Goal: Task Accomplishment & Management: Complete application form

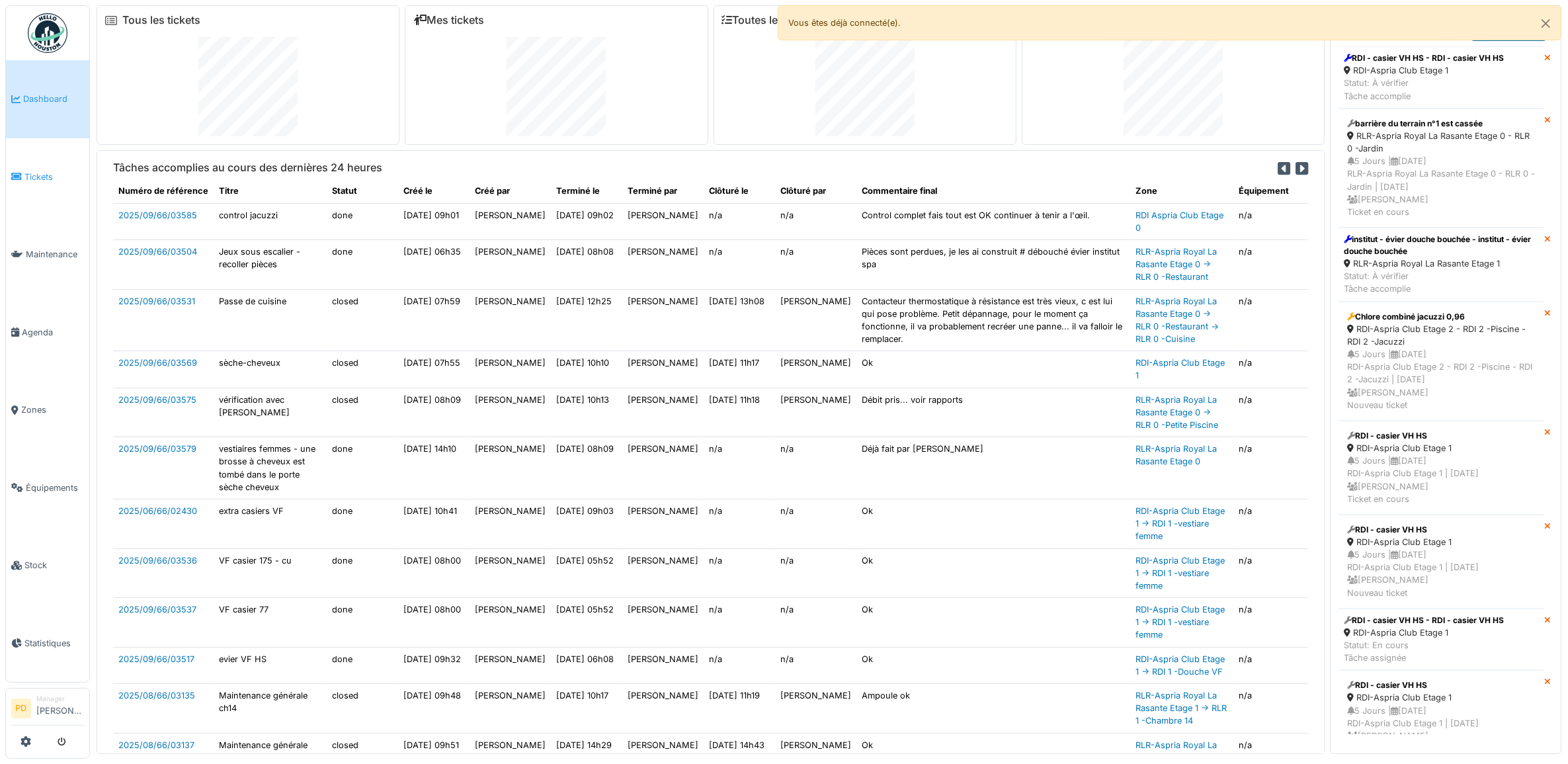
click at [34, 171] on span "Tickets" at bounding box center [53, 176] width 59 height 13
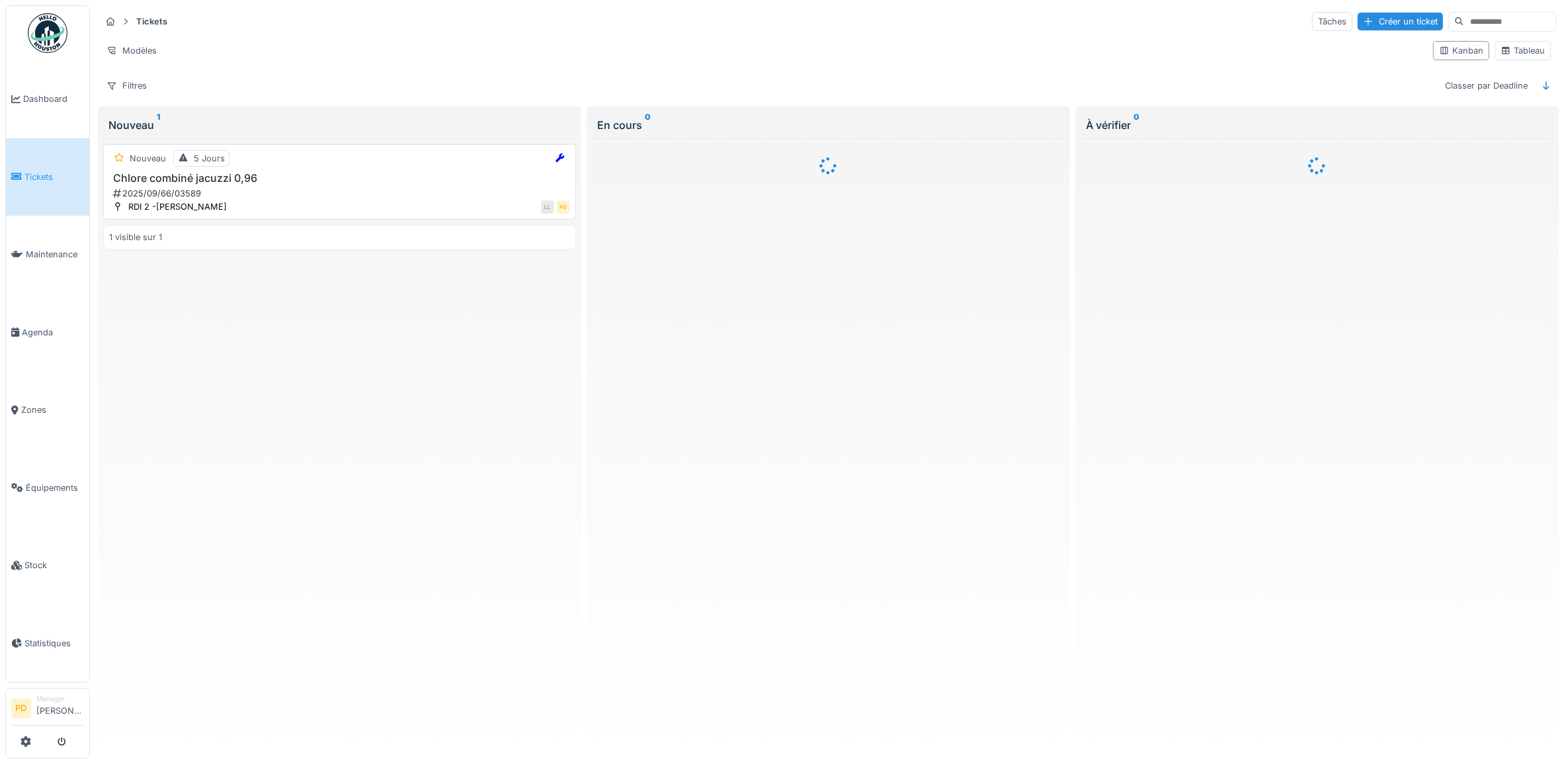
click at [278, 185] on h3 "Chlore combiné jacuzzi 0,96" at bounding box center [340, 178] width 461 height 13
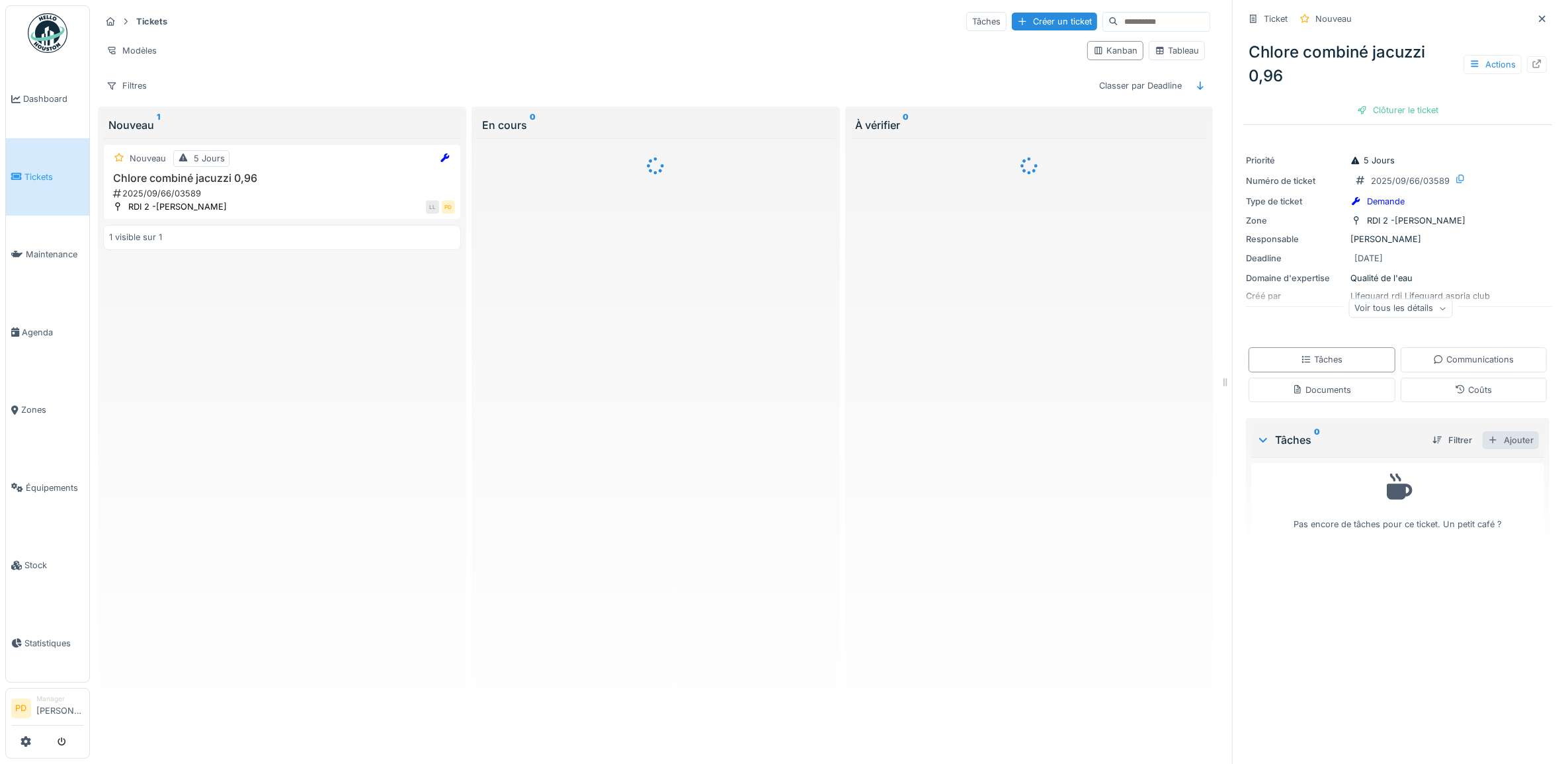
click at [1513, 440] on div "Ajouter" at bounding box center [1510, 440] width 56 height 18
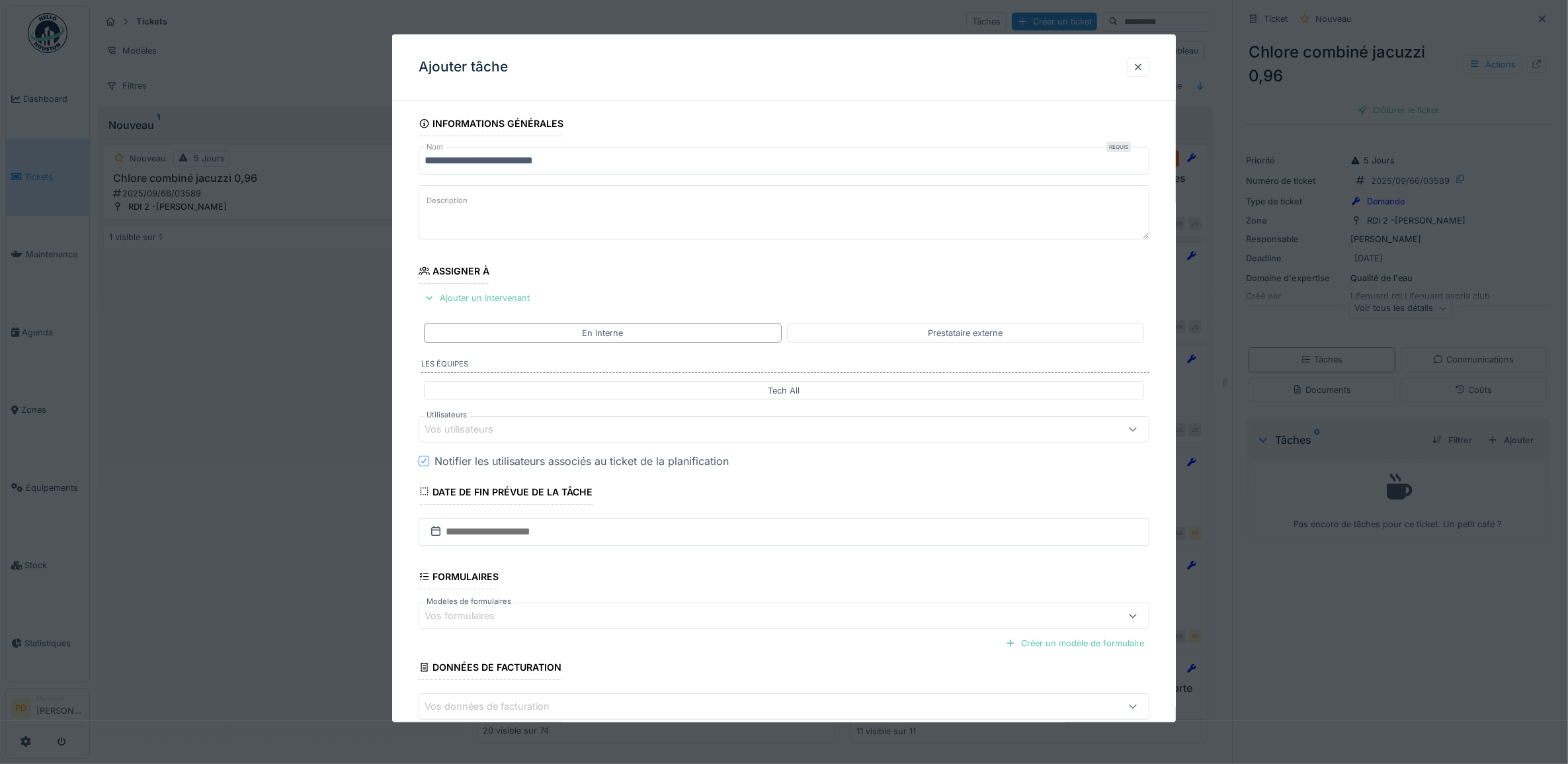
click at [520, 303] on div "Ajouter un intervenant" at bounding box center [476, 298] width 116 height 18
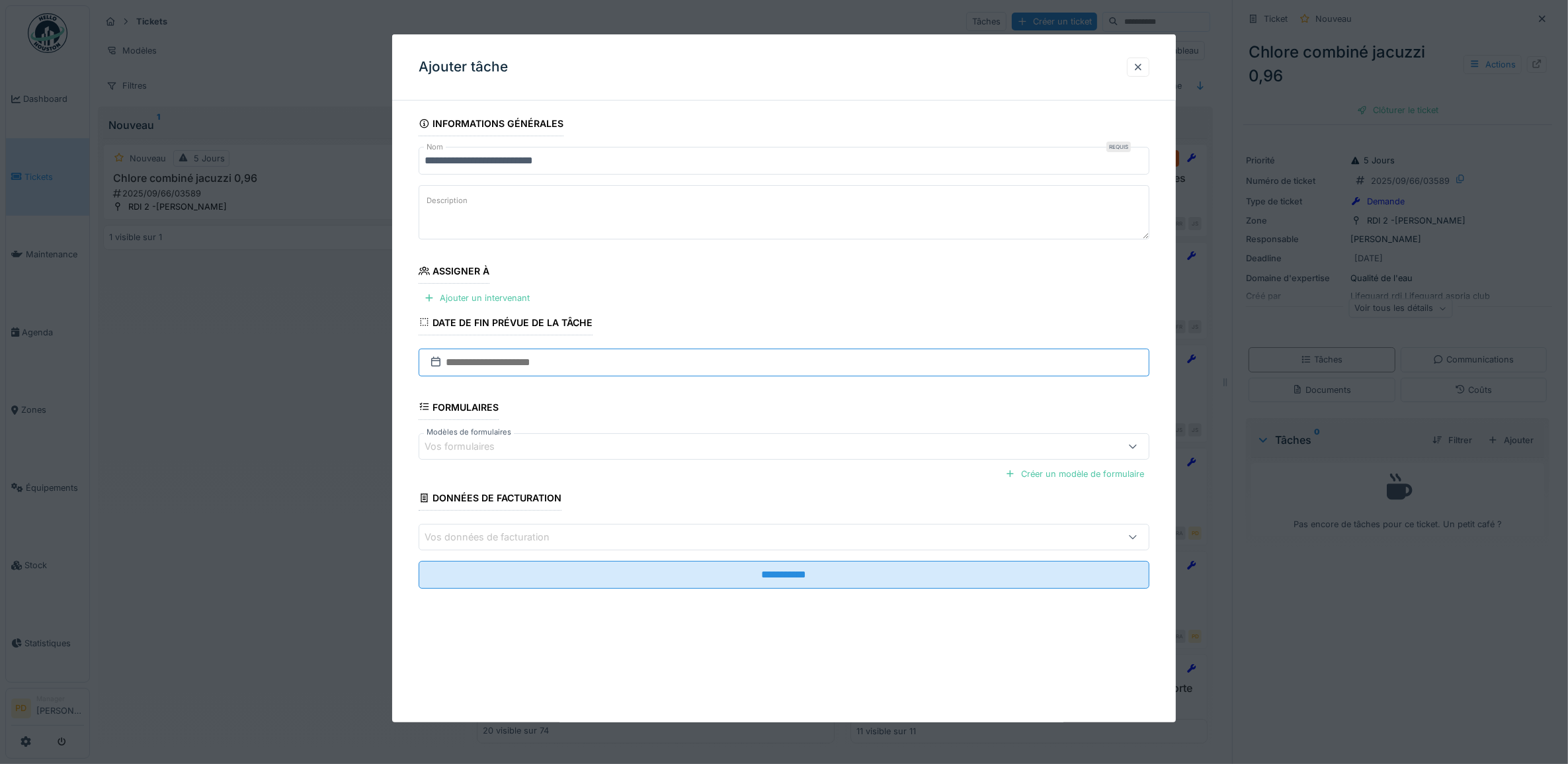
click at [510, 365] on input "text" at bounding box center [784, 362] width 732 height 28
click at [769, 517] on div "24" at bounding box center [765, 513] width 18 height 19
click at [510, 296] on div "Ajouter un intervenant" at bounding box center [476, 298] width 116 height 18
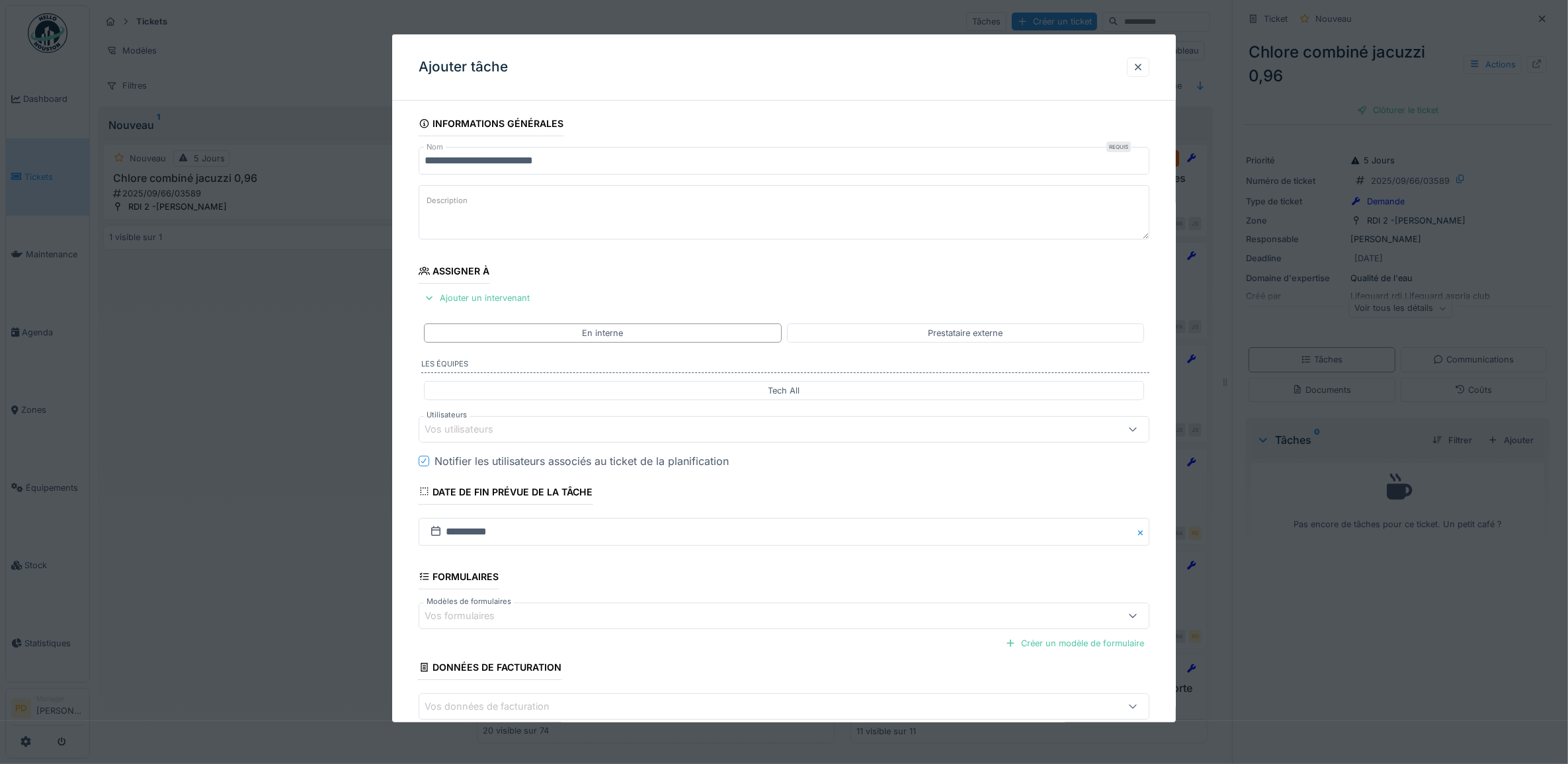
click at [508, 432] on div "Vos utilisateurs" at bounding box center [468, 429] width 88 height 14
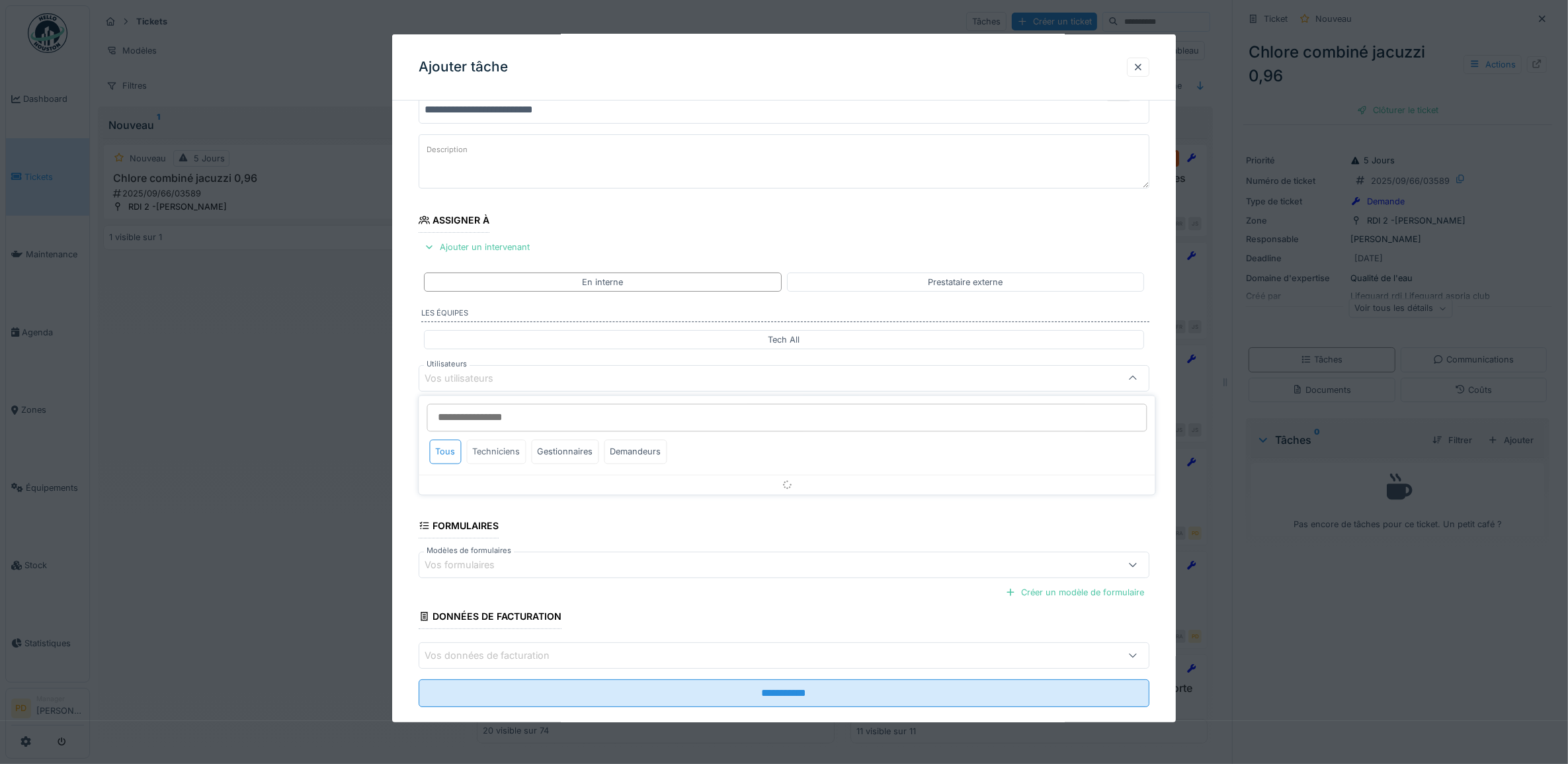
scroll to position [53, 0]
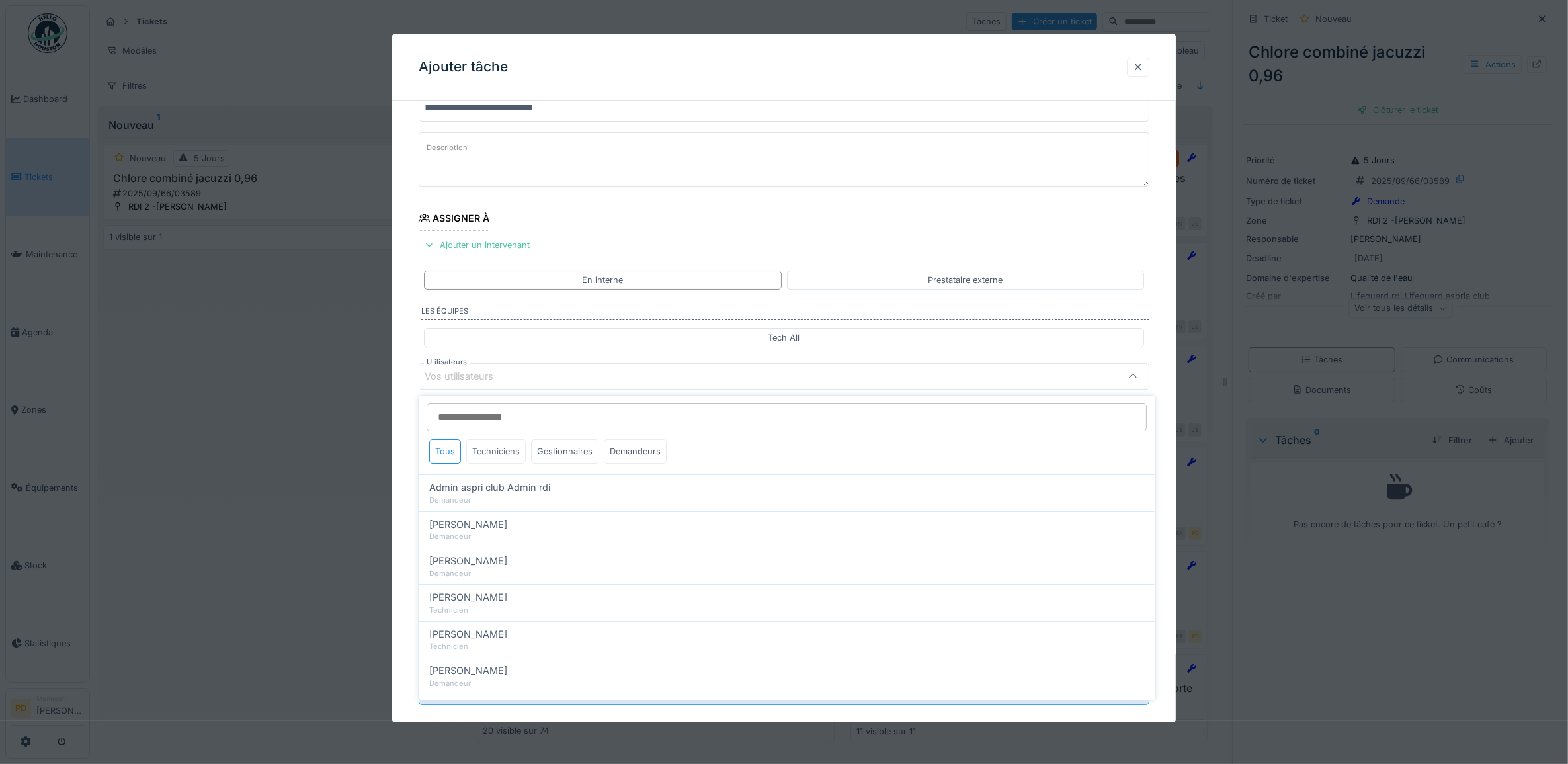
click at [496, 456] on div "Techniciens" at bounding box center [496, 451] width 59 height 24
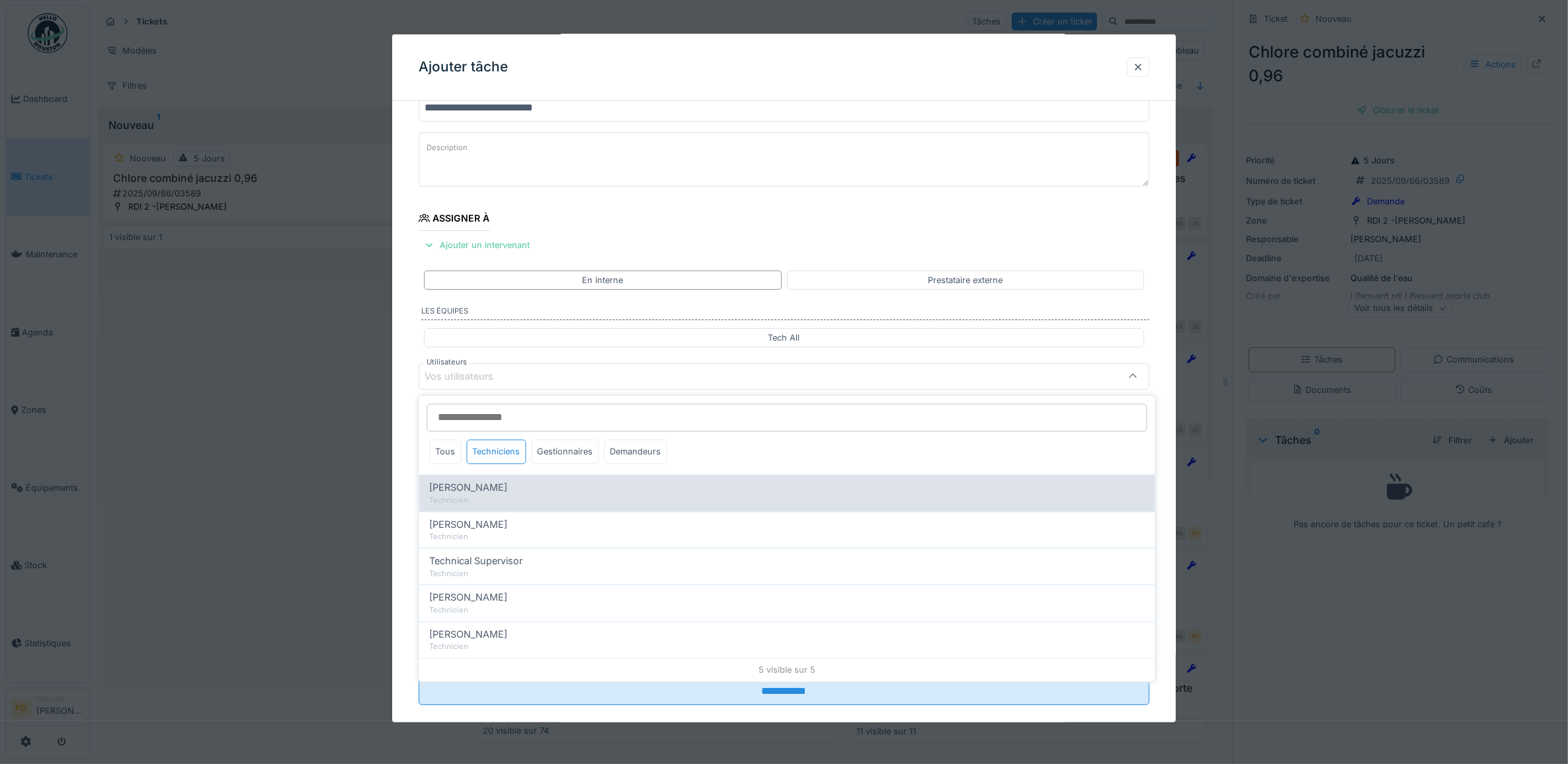
click at [474, 491] on span "[PERSON_NAME]" at bounding box center [469, 488] width 78 height 14
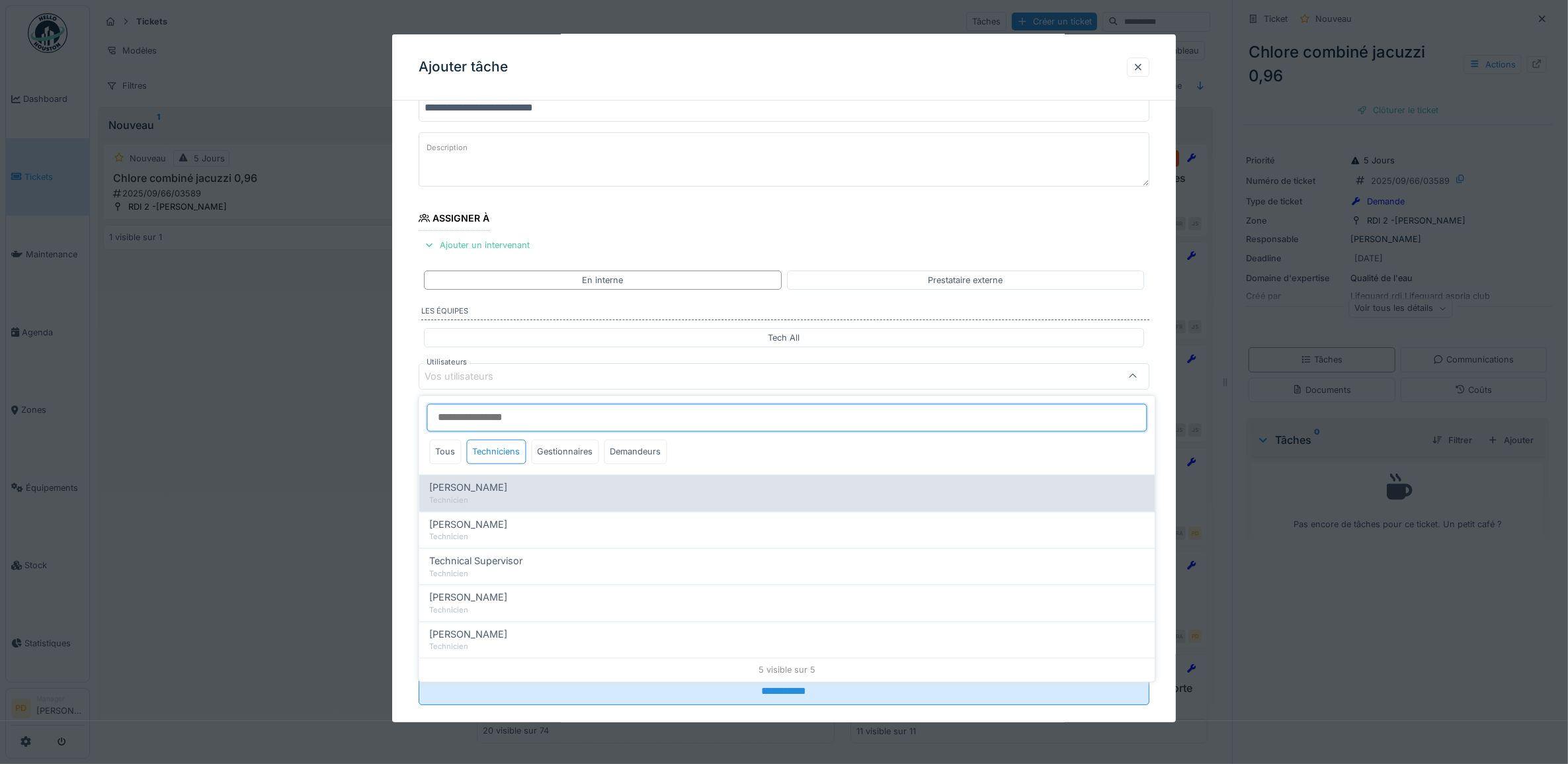
type input "*****"
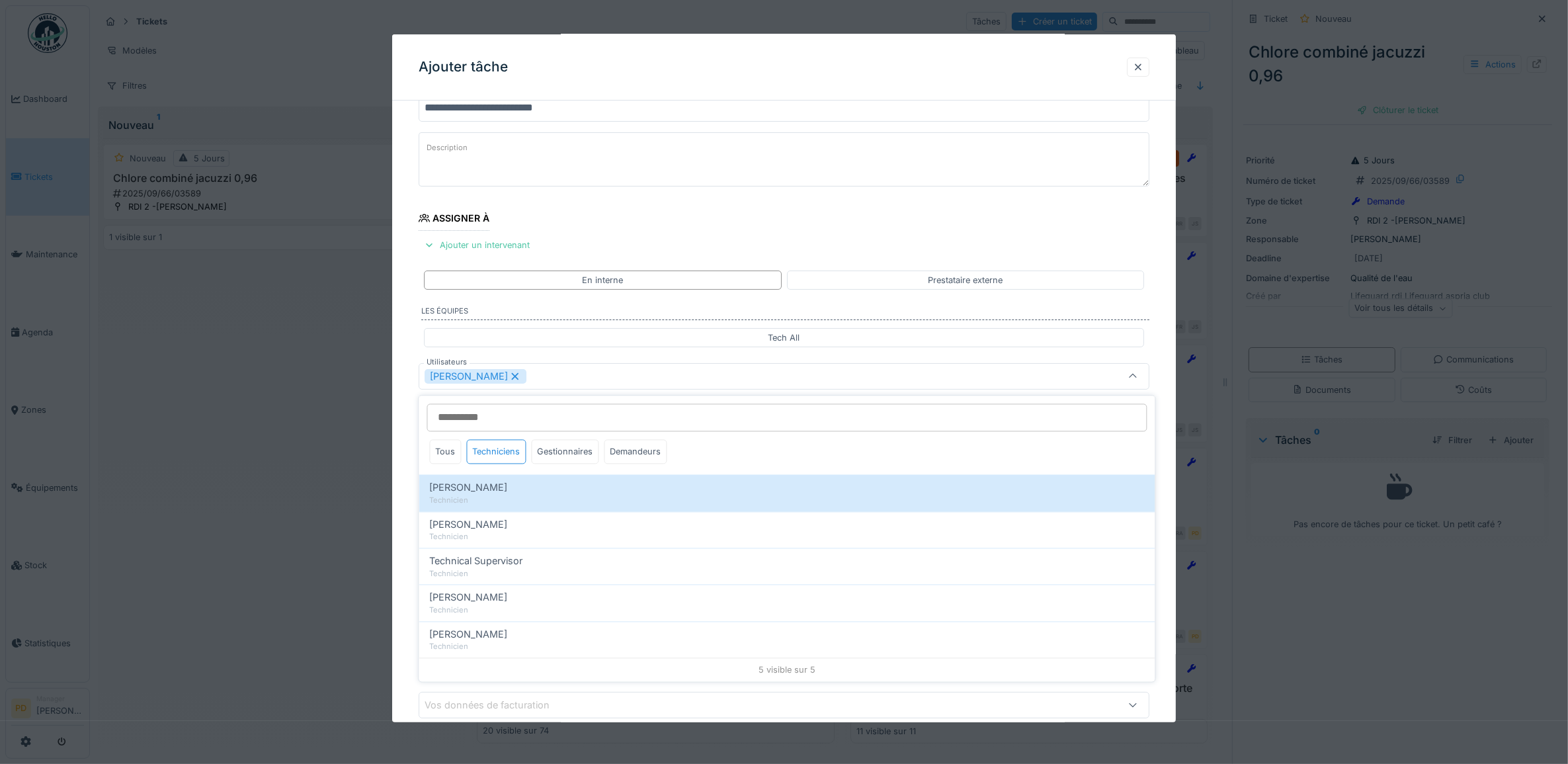
click at [408, 424] on div "**********" at bounding box center [784, 426] width 784 height 736
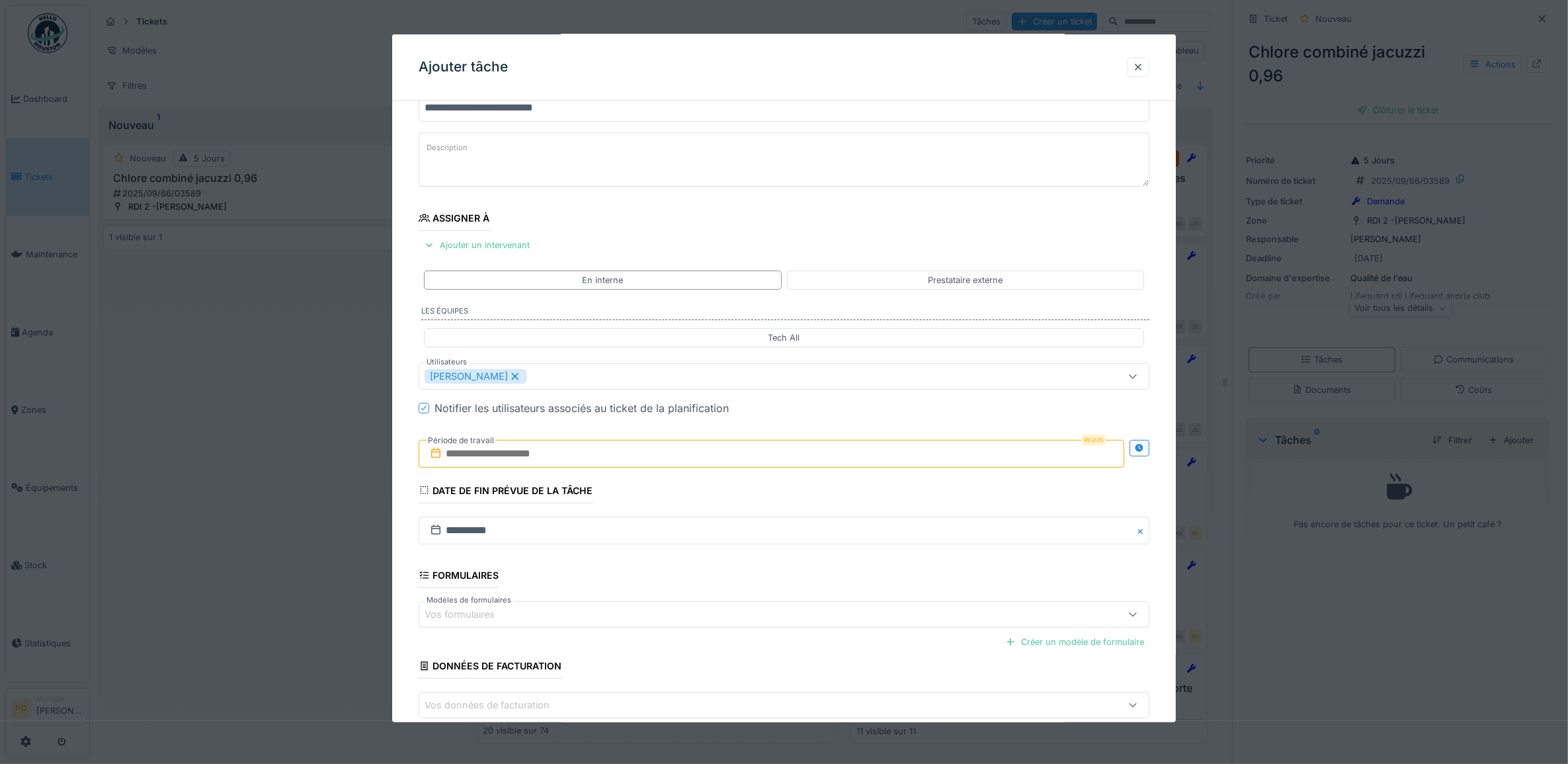
drag, startPoint x: 490, startPoint y: 449, endPoint x: 498, endPoint y: 447, distance: 8.2
click at [490, 450] on div "Requis Période de travail" at bounding box center [772, 453] width 707 height 28
click at [579, 456] on input "text" at bounding box center [772, 453] width 707 height 28
click at [751, 607] on div "24" at bounding box center [753, 605] width 18 height 19
click at [751, 606] on div "24" at bounding box center [753, 605] width 18 height 19
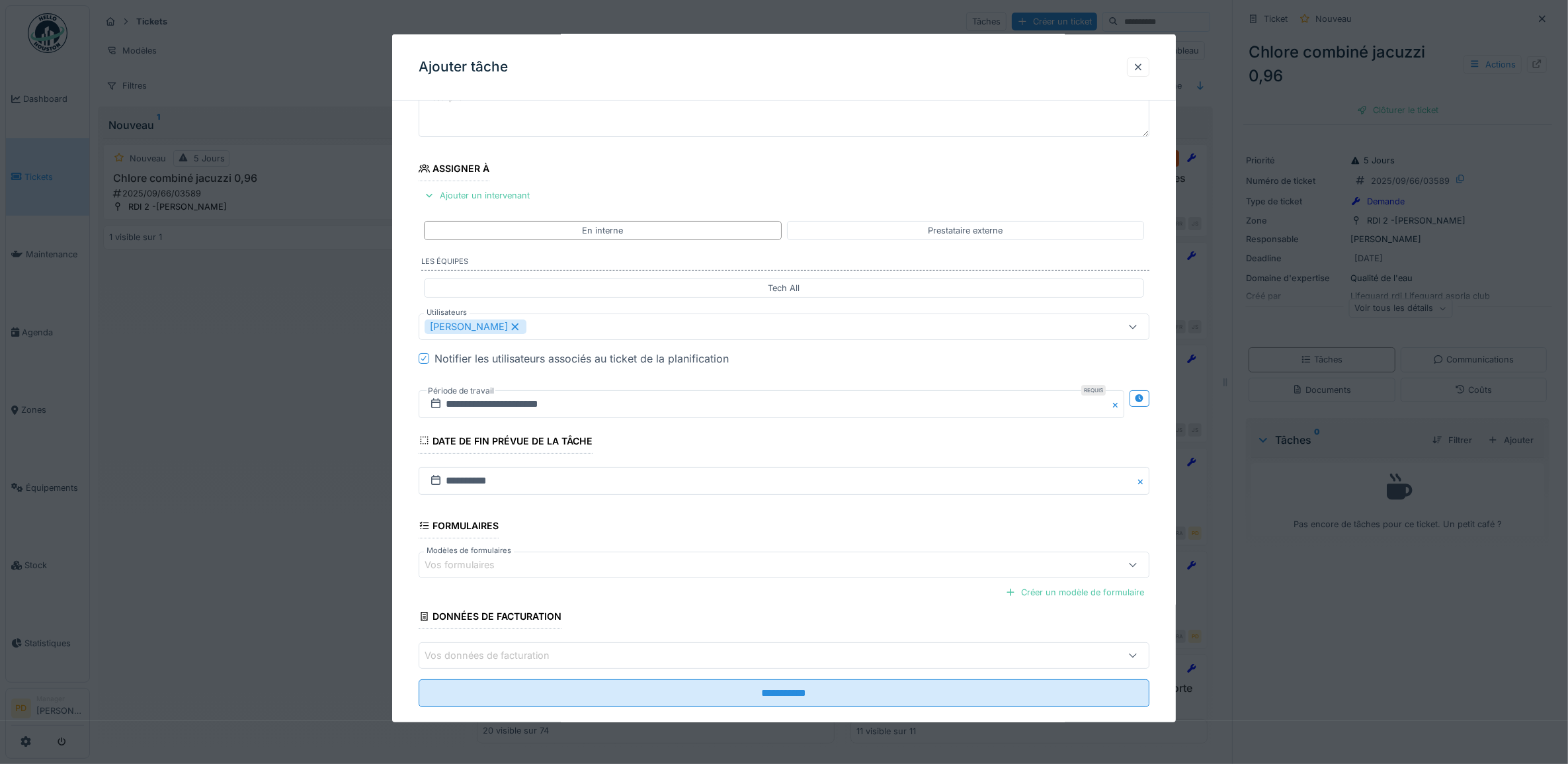
scroll to position [127, 0]
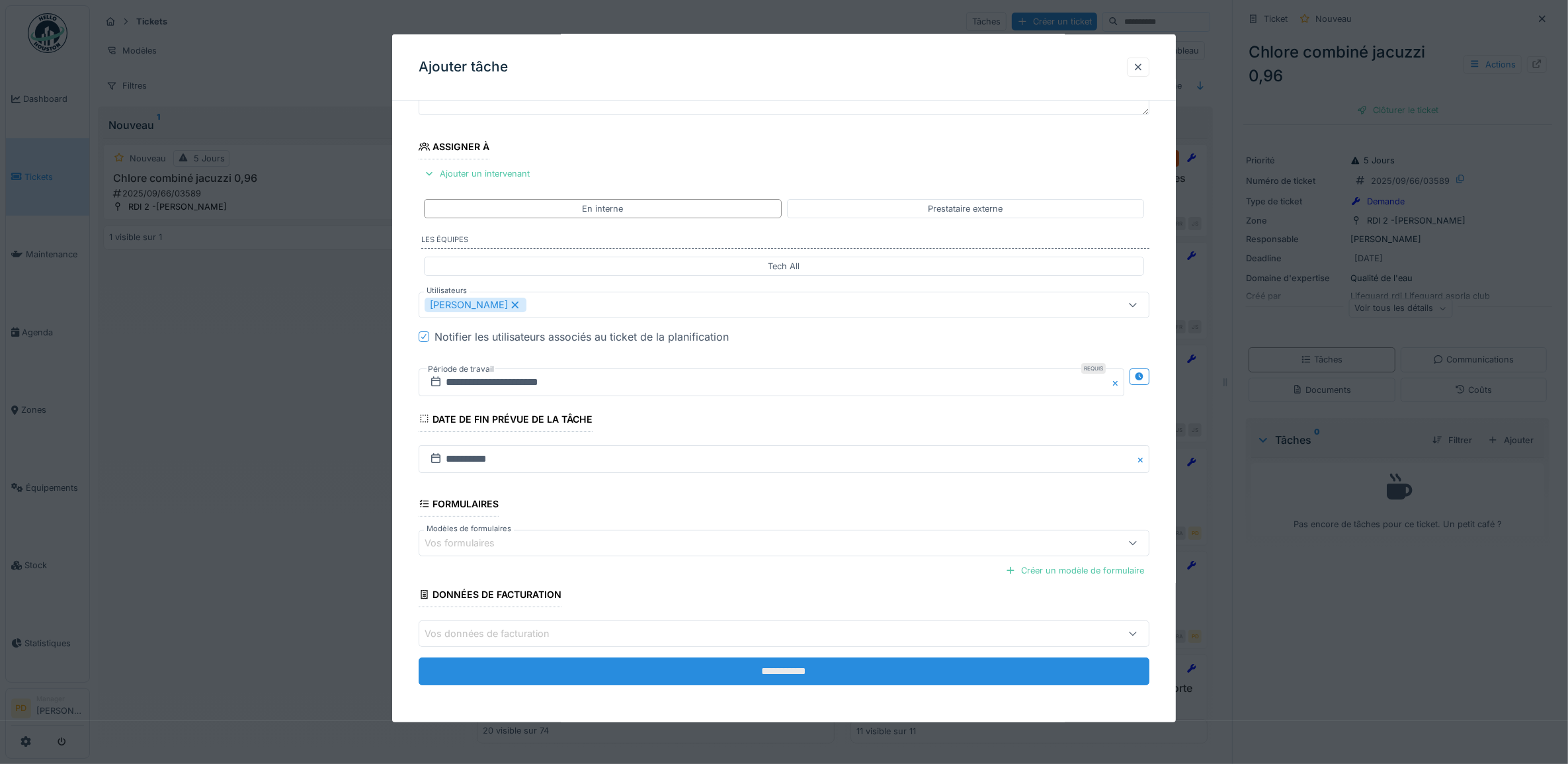
click at [784, 672] on input "**********" at bounding box center [784, 671] width 732 height 28
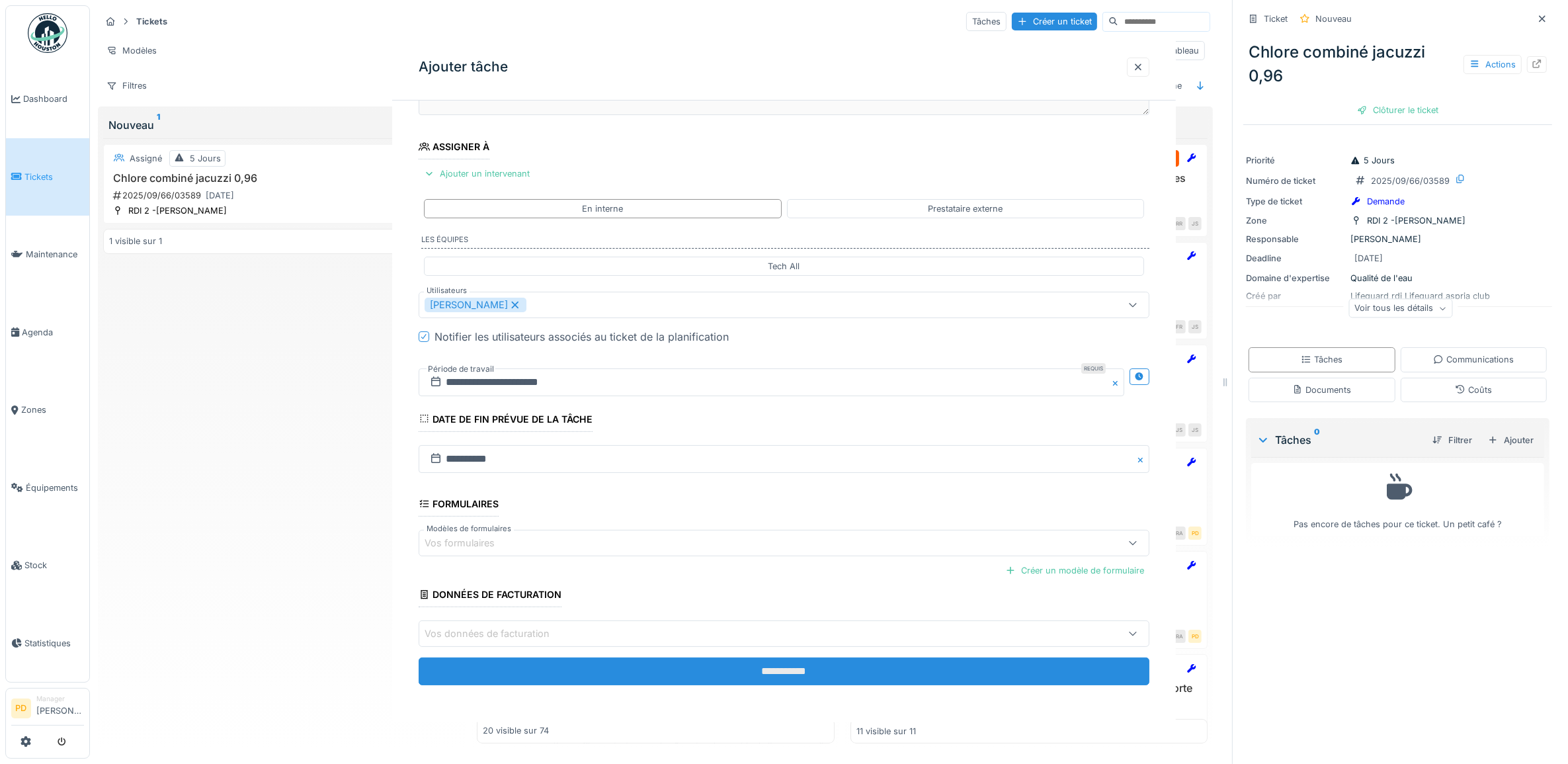
scroll to position [0, 0]
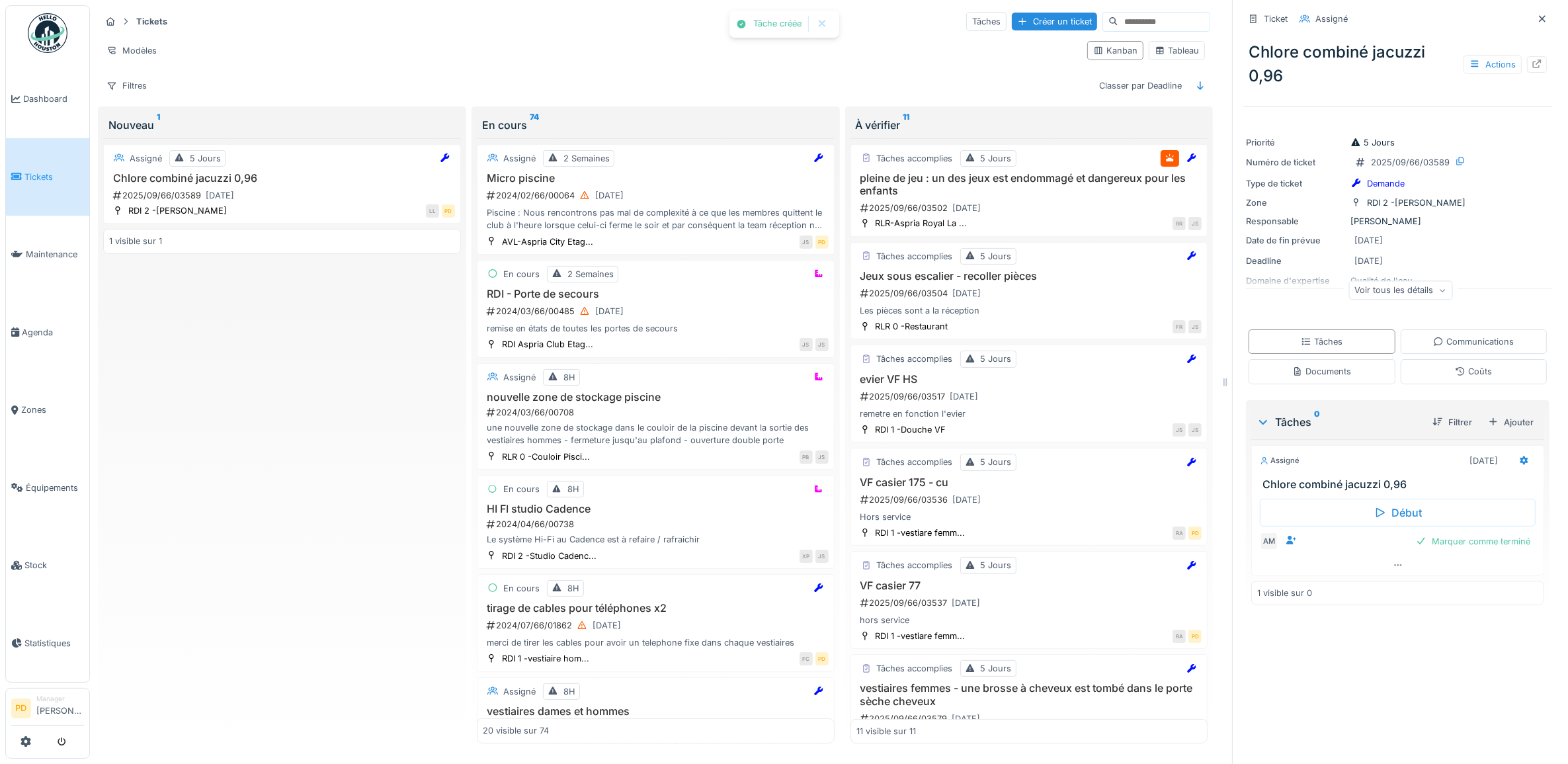
click at [40, 171] on span "Tickets" at bounding box center [53, 176] width 59 height 13
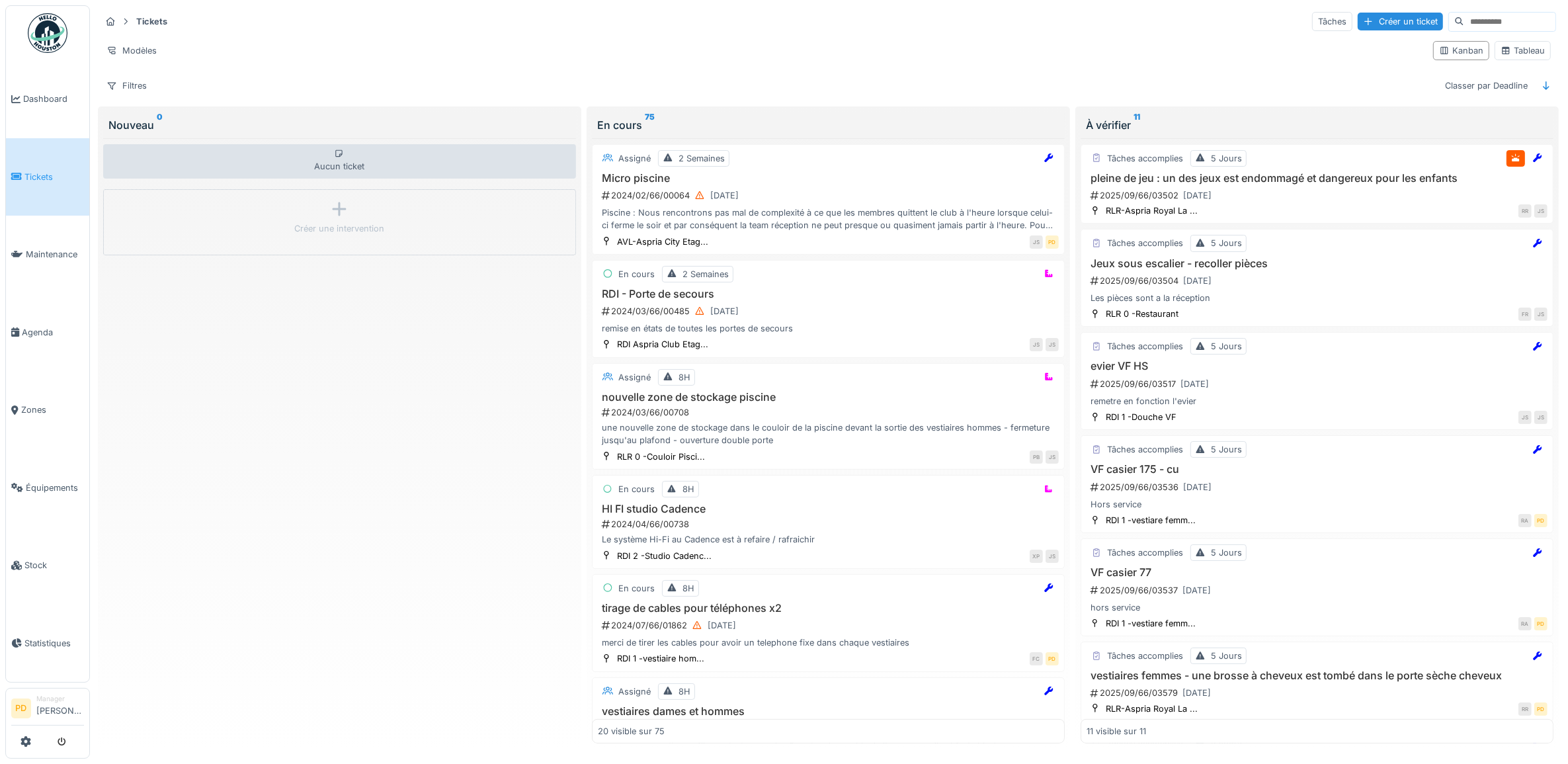
click at [30, 174] on span "Tickets" at bounding box center [53, 176] width 59 height 13
click at [1357, 24] on div "Créer un ticket" at bounding box center [1400, 21] width 85 height 18
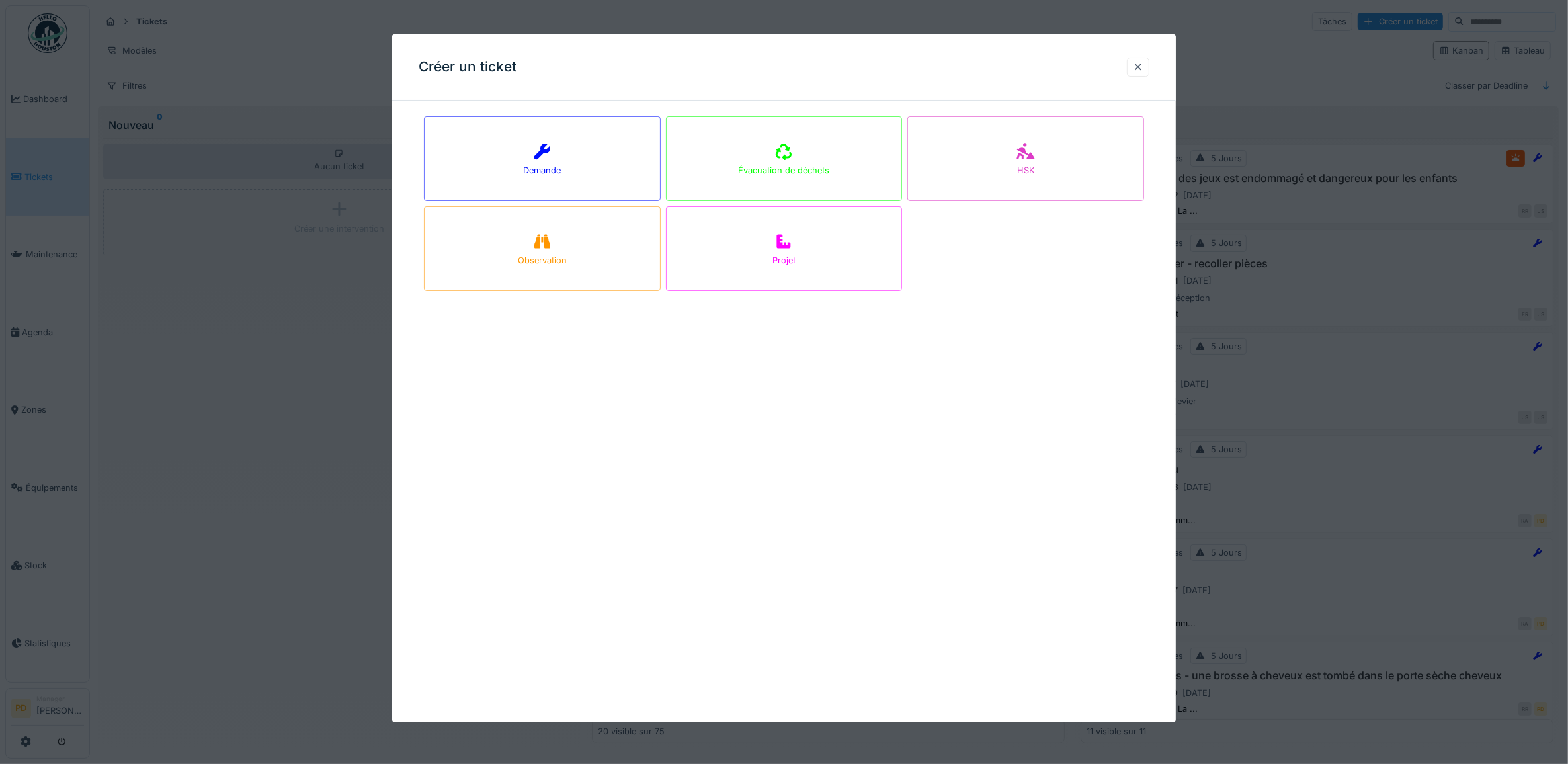
click at [592, 160] on div "Demande" at bounding box center [541, 158] width 236 height 84
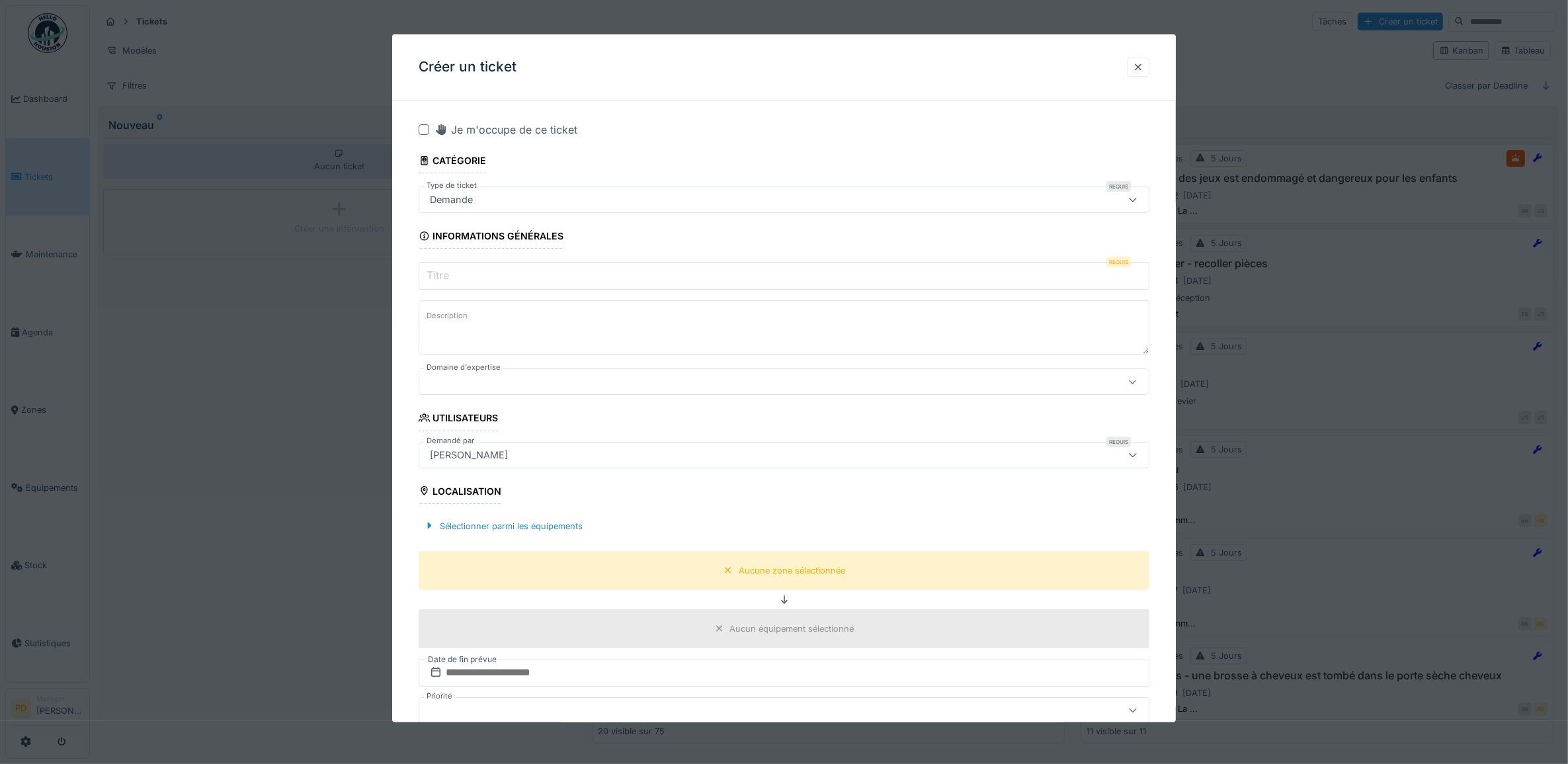
click at [513, 196] on div "Demande" at bounding box center [743, 199] width 637 height 14
type input "**********"
click at [531, 524] on div "Sélectionner parmi les équipements" at bounding box center [503, 526] width 170 height 18
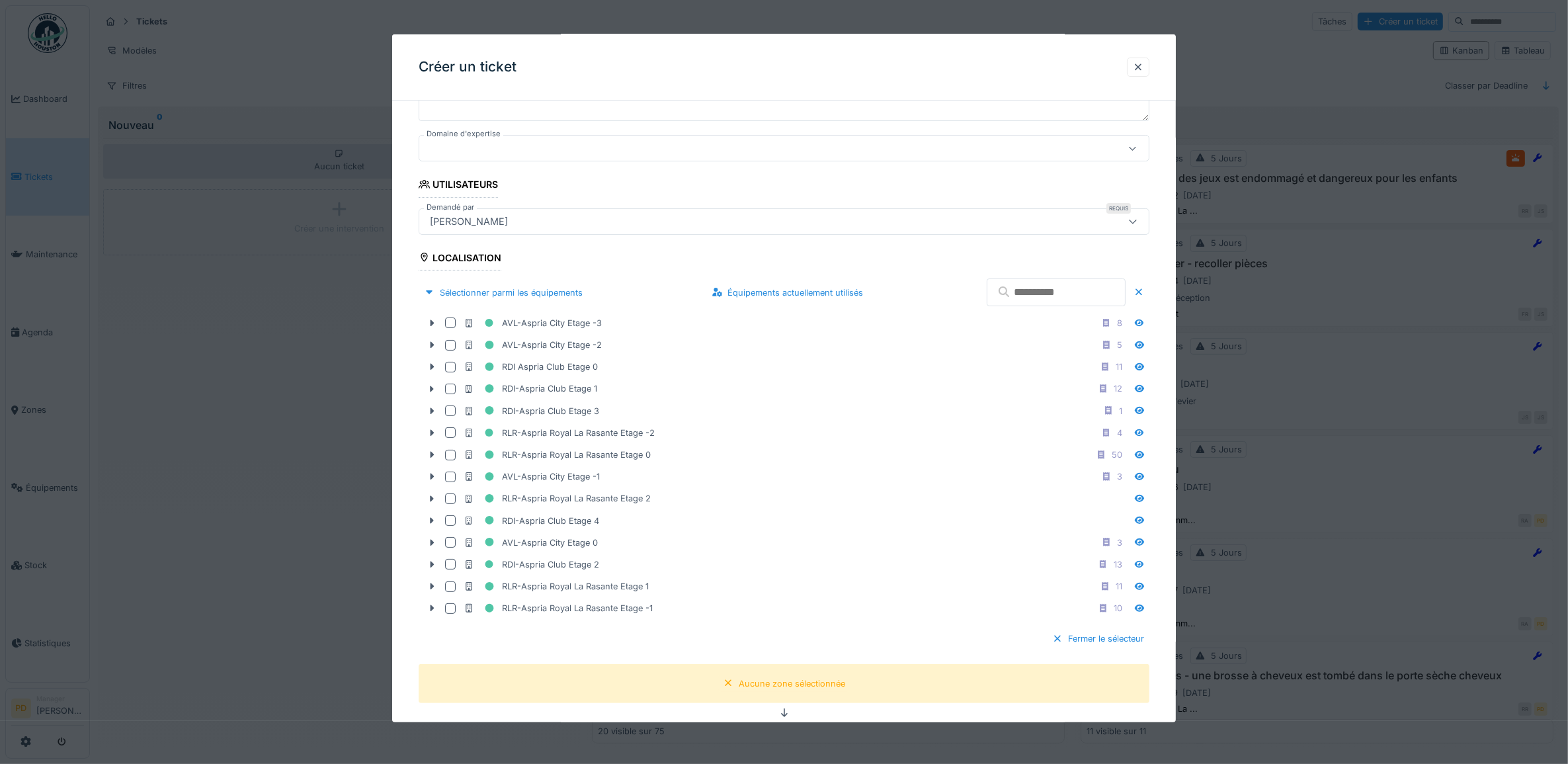
scroll to position [414, 0]
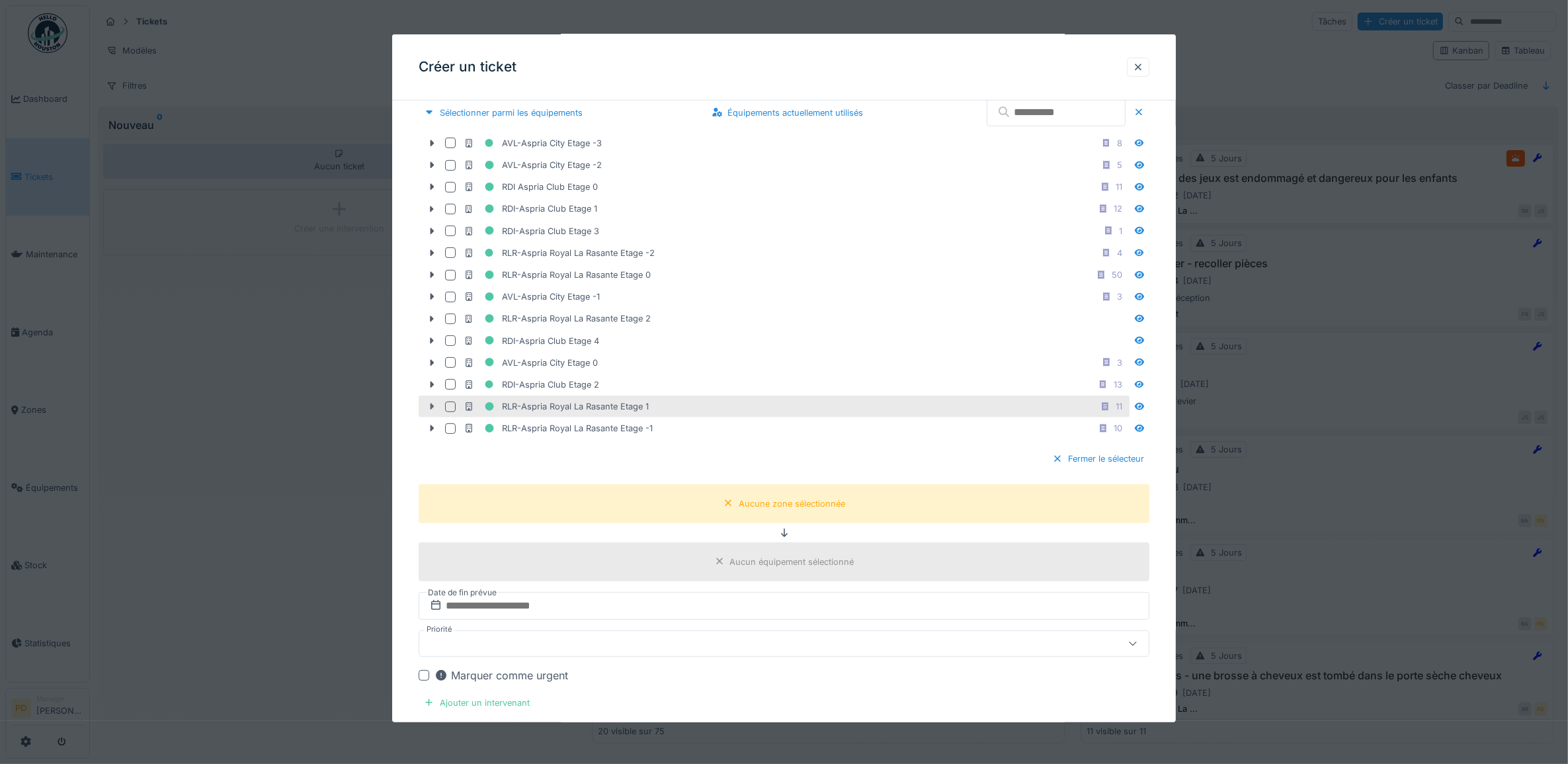
click at [434, 411] on icon at bounding box center [432, 406] width 11 height 8
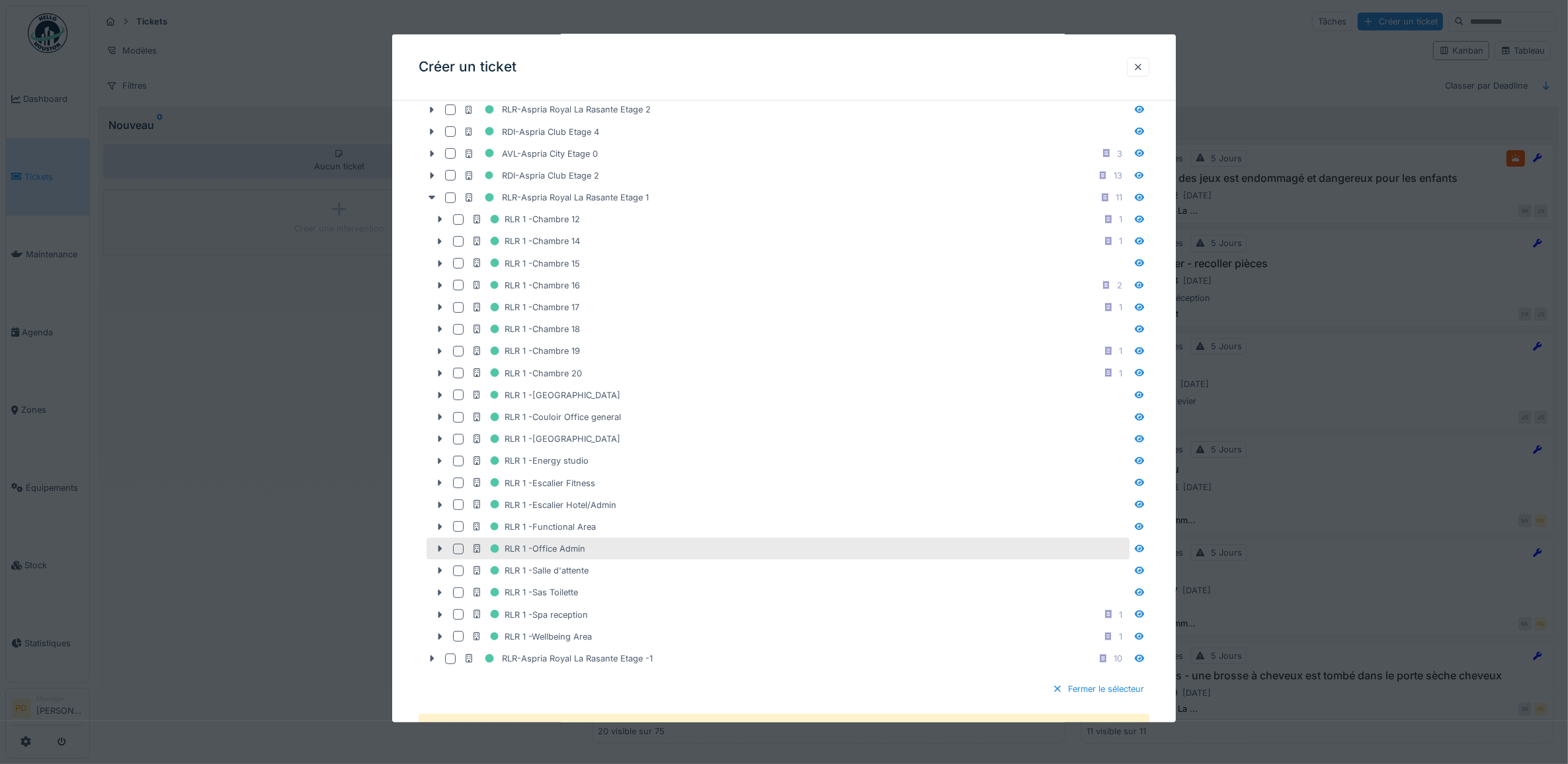
scroll to position [662, 0]
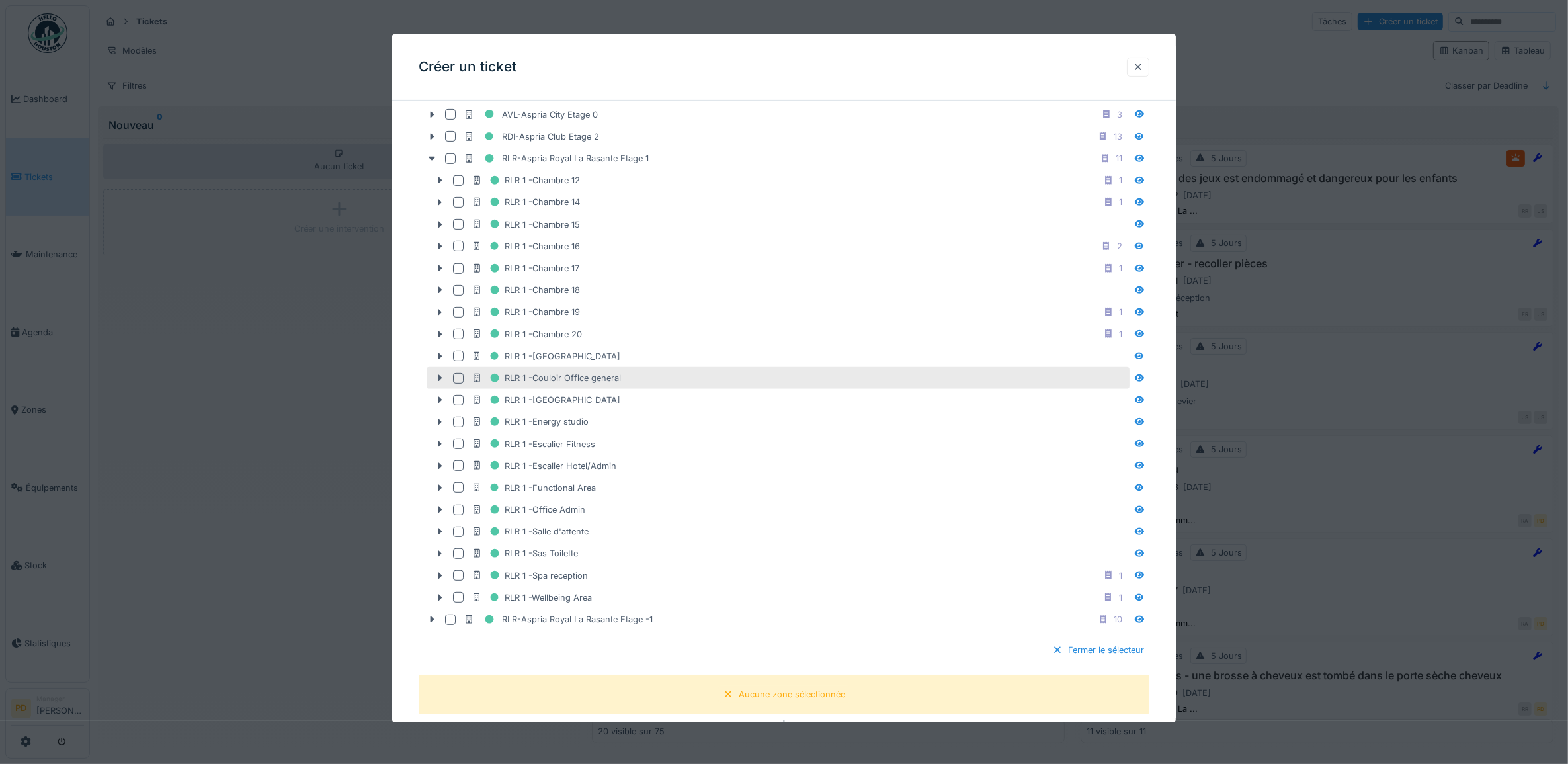
click at [461, 384] on div at bounding box center [458, 379] width 11 height 11
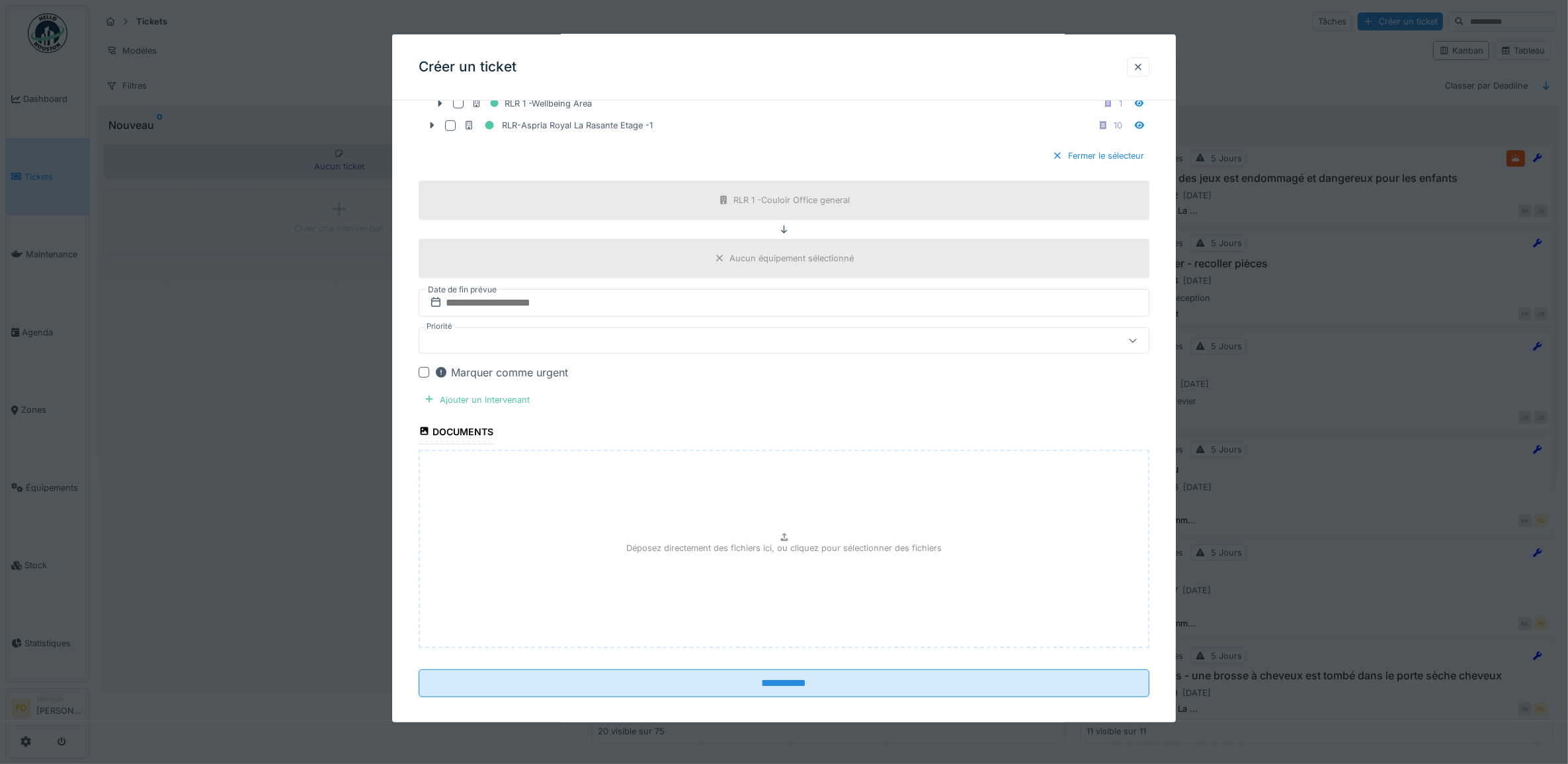
scroll to position [1159, 0]
click at [544, 315] on input "text" at bounding box center [784, 301] width 732 height 28
click at [760, 462] on div "24" at bounding box center [765, 452] width 18 height 19
click at [513, 346] on div at bounding box center [743, 339] width 637 height 14
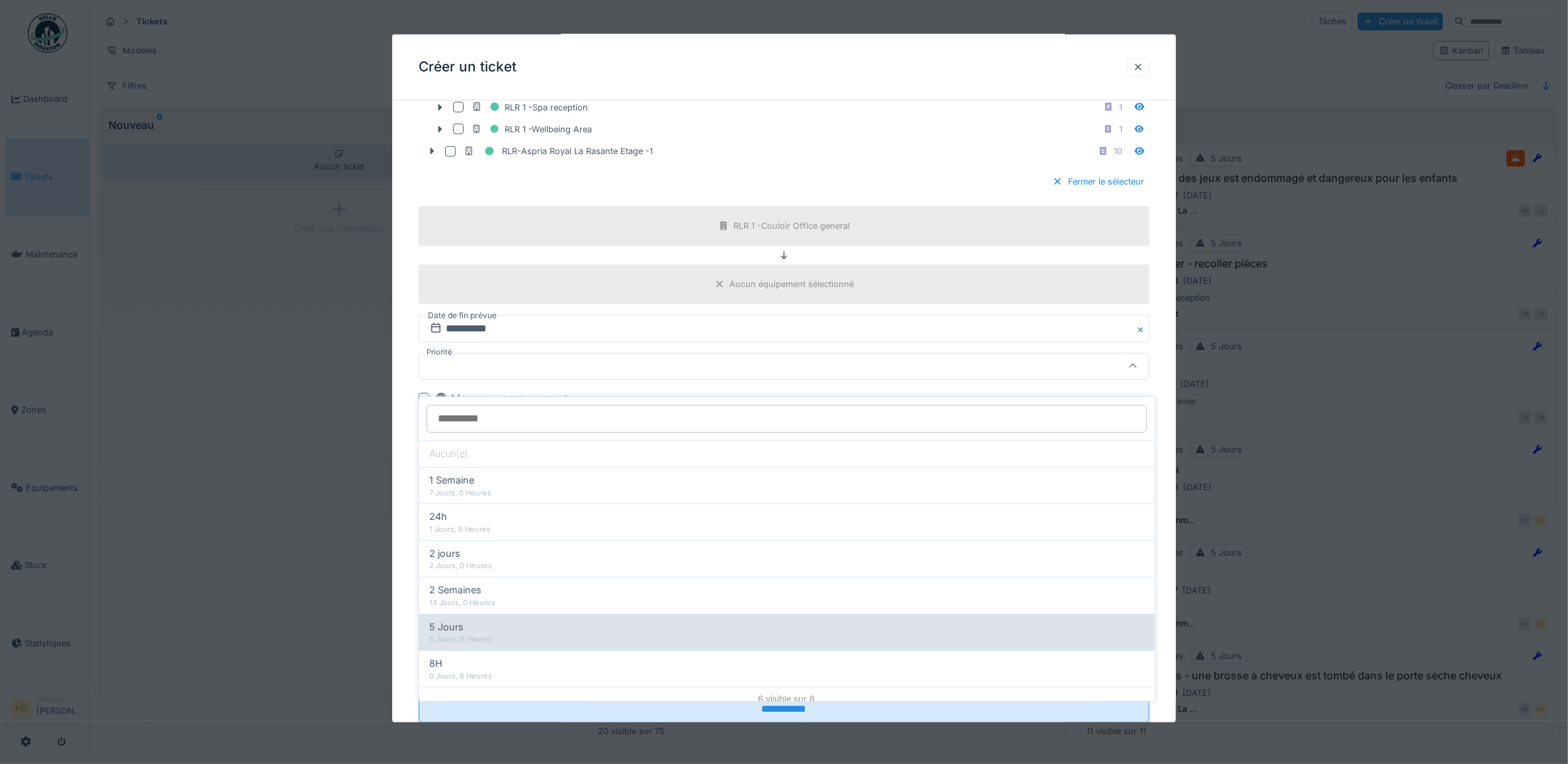
click at [487, 625] on div "5 Jours" at bounding box center [788, 626] width 715 height 14
type input "**"
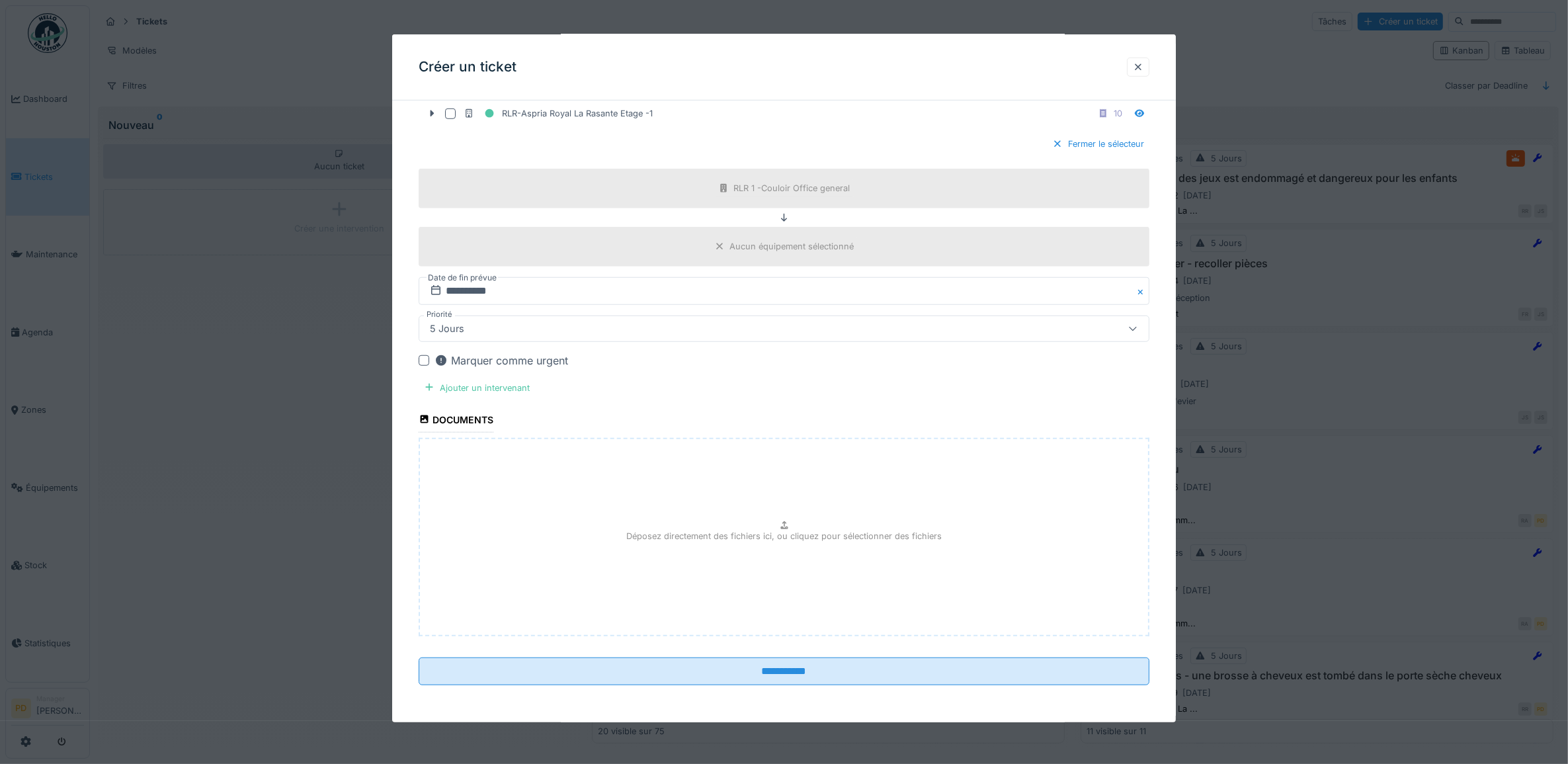
scroll to position [1181, 0]
click at [520, 385] on div "Ajouter un intervenant" at bounding box center [476, 388] width 116 height 18
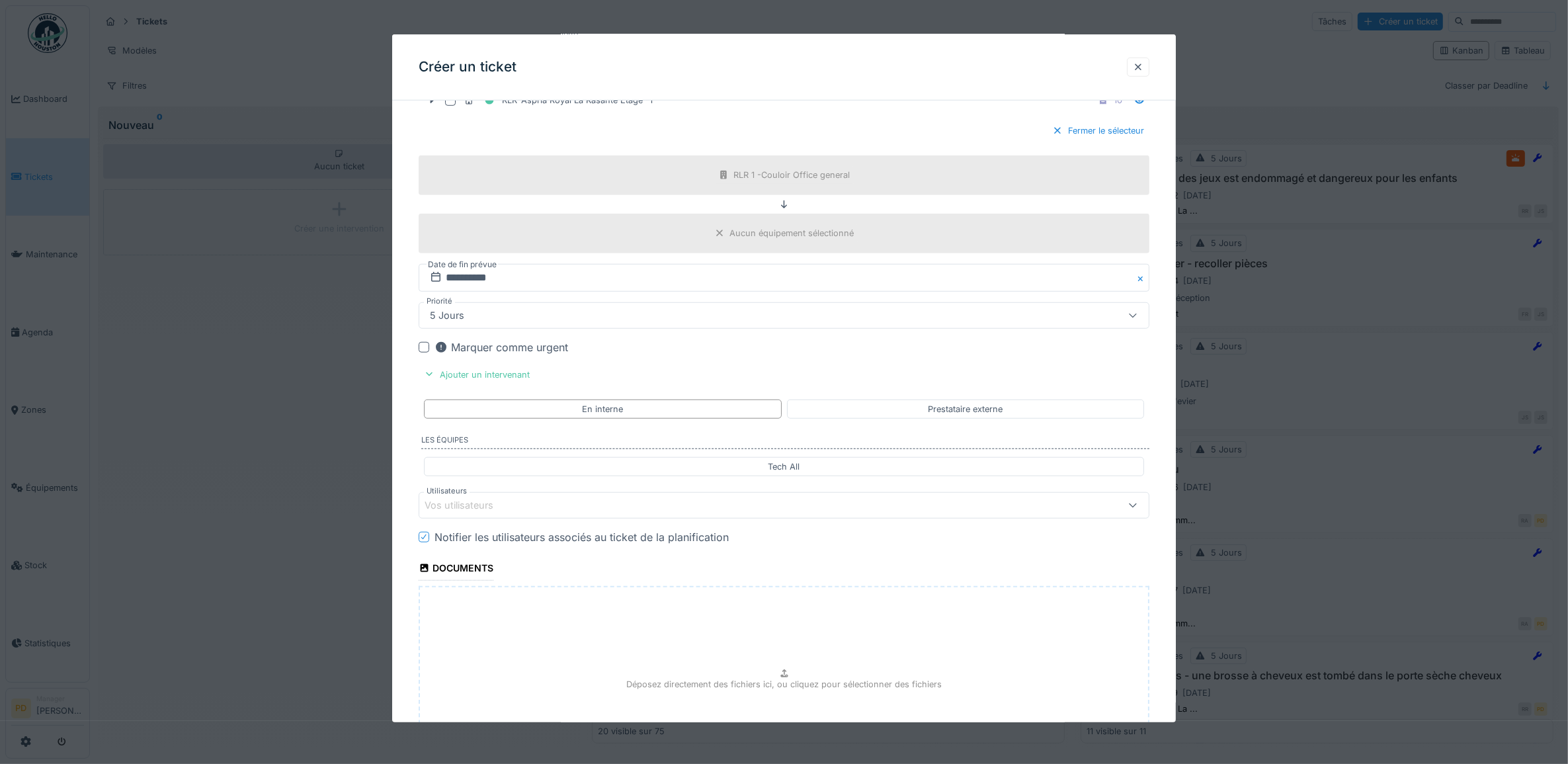
click at [494, 513] on div "Vos utilisateurs" at bounding box center [468, 505] width 88 height 14
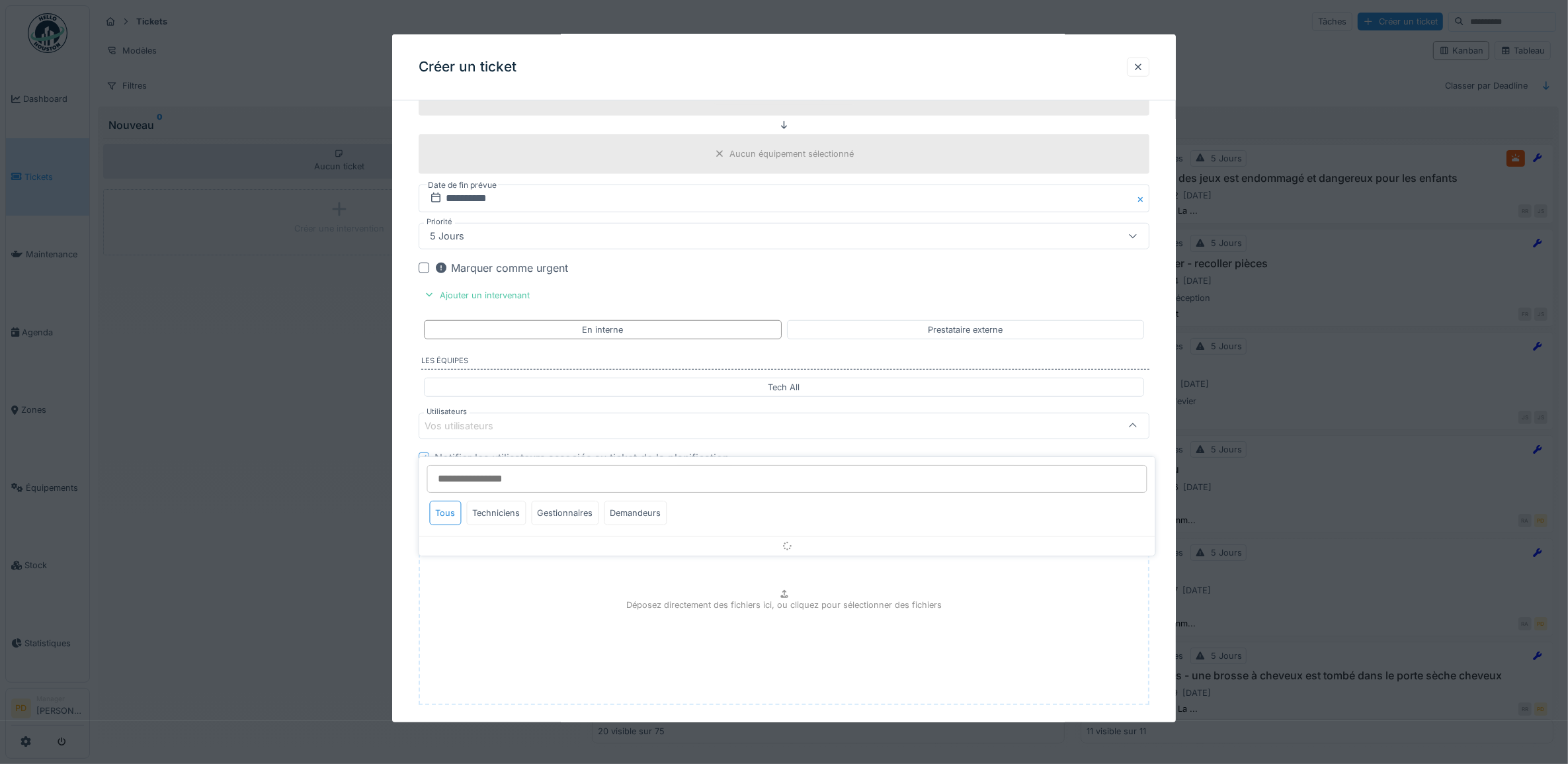
scroll to position [1322, 0]
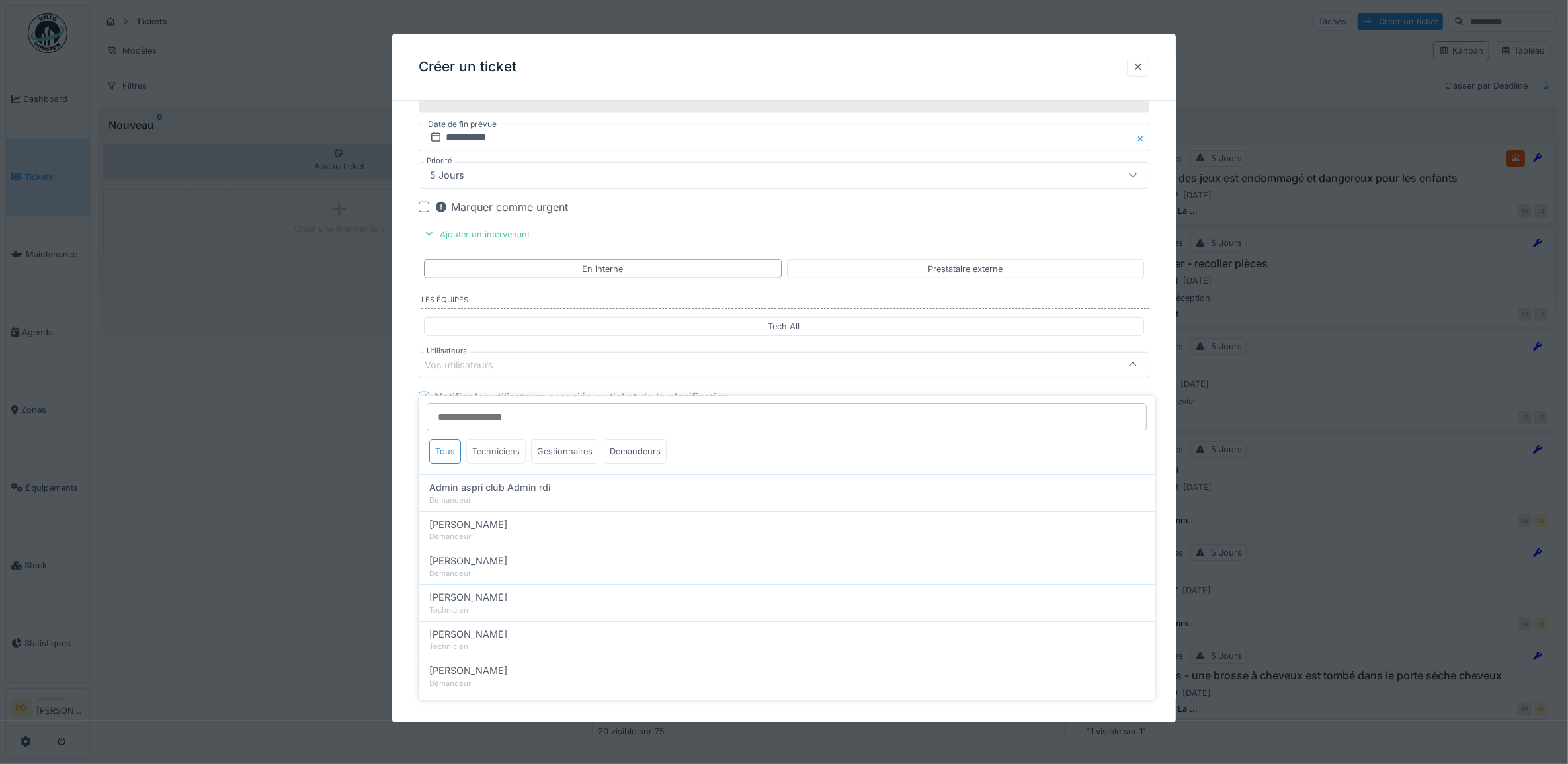
drag, startPoint x: 488, startPoint y: 449, endPoint x: 488, endPoint y: 465, distance: 16.0
click at [488, 450] on div "Techniciens" at bounding box center [496, 451] width 59 height 24
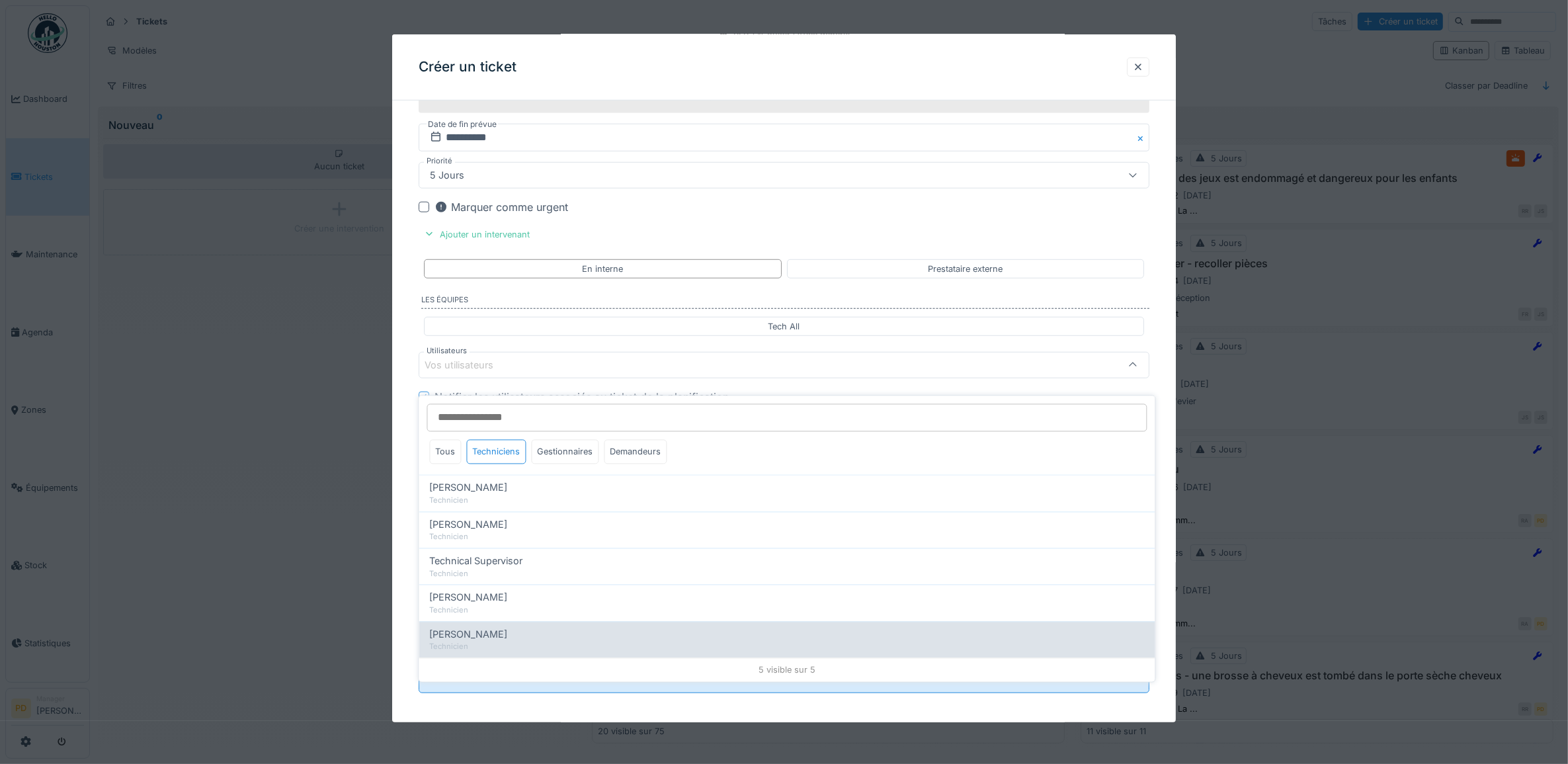
click at [474, 629] on span "[PERSON_NAME]" at bounding box center [469, 634] width 78 height 14
type input "*****"
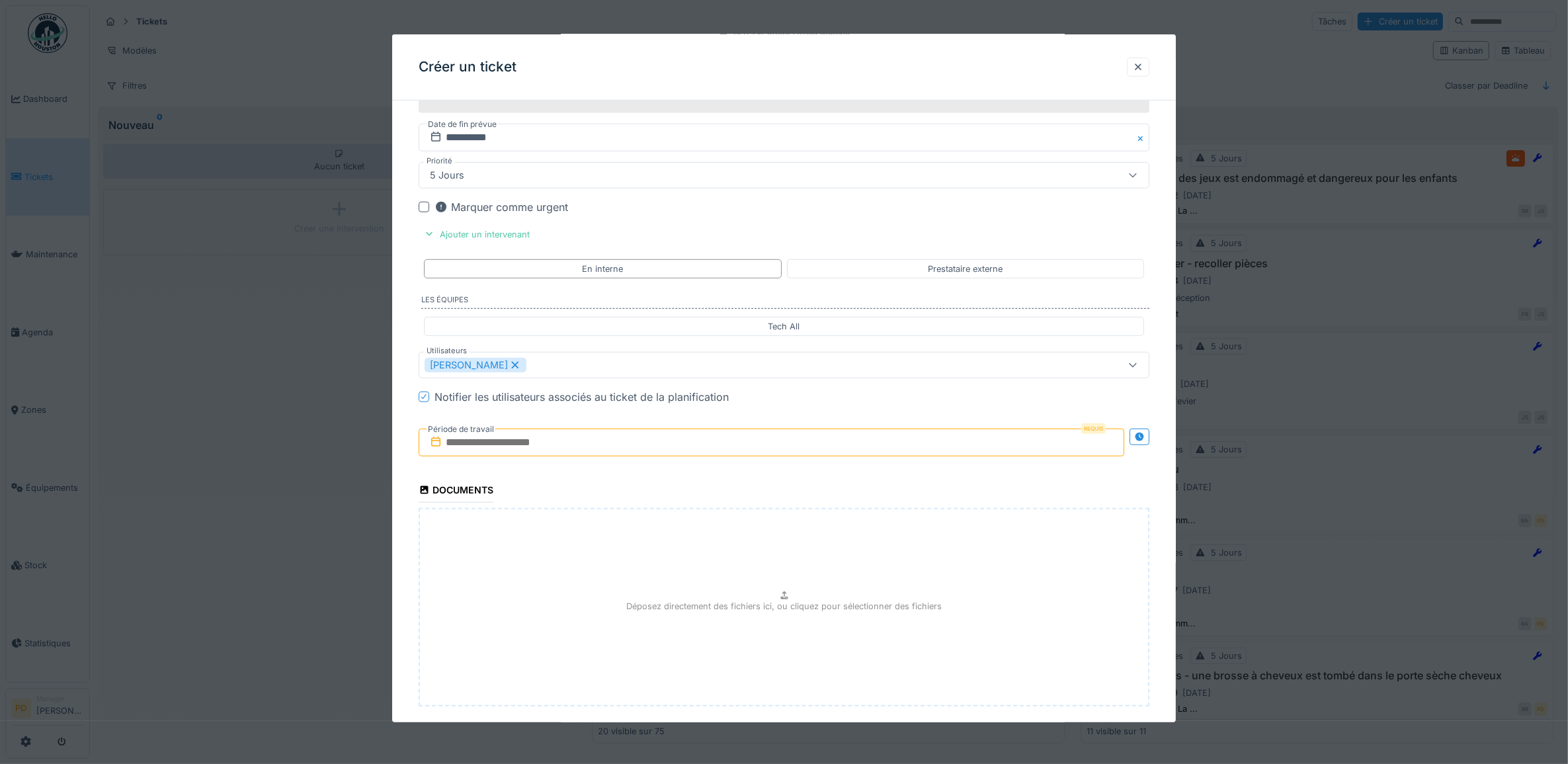
drag, startPoint x: 407, startPoint y: 503, endPoint x: 490, endPoint y: 524, distance: 85.6
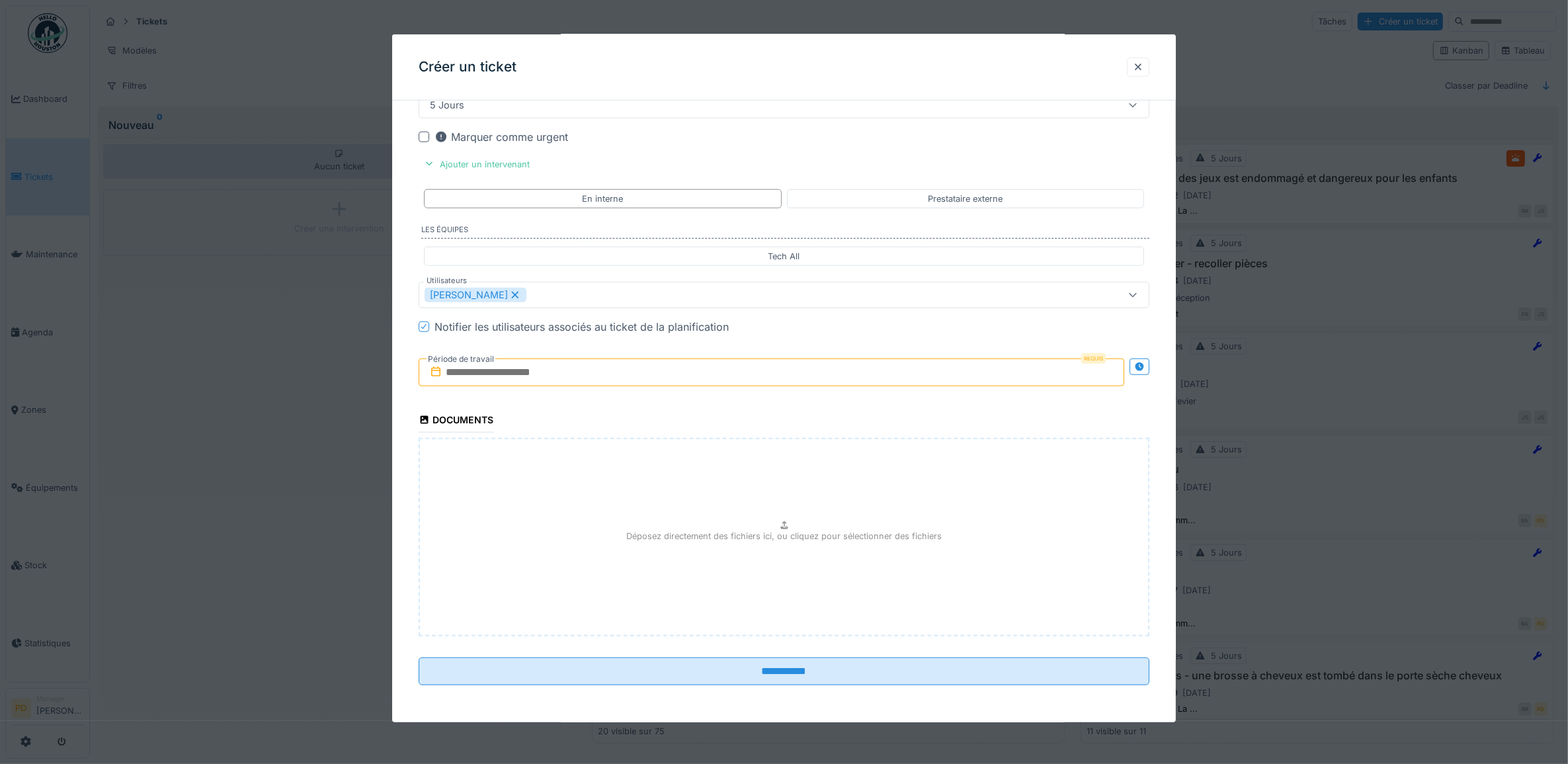
scroll to position [1406, 0]
click at [580, 376] on input "text" at bounding box center [772, 372] width 707 height 28
click at [759, 525] on div "24" at bounding box center [753, 523] width 18 height 19
click at [758, 523] on div "24" at bounding box center [753, 523] width 18 height 19
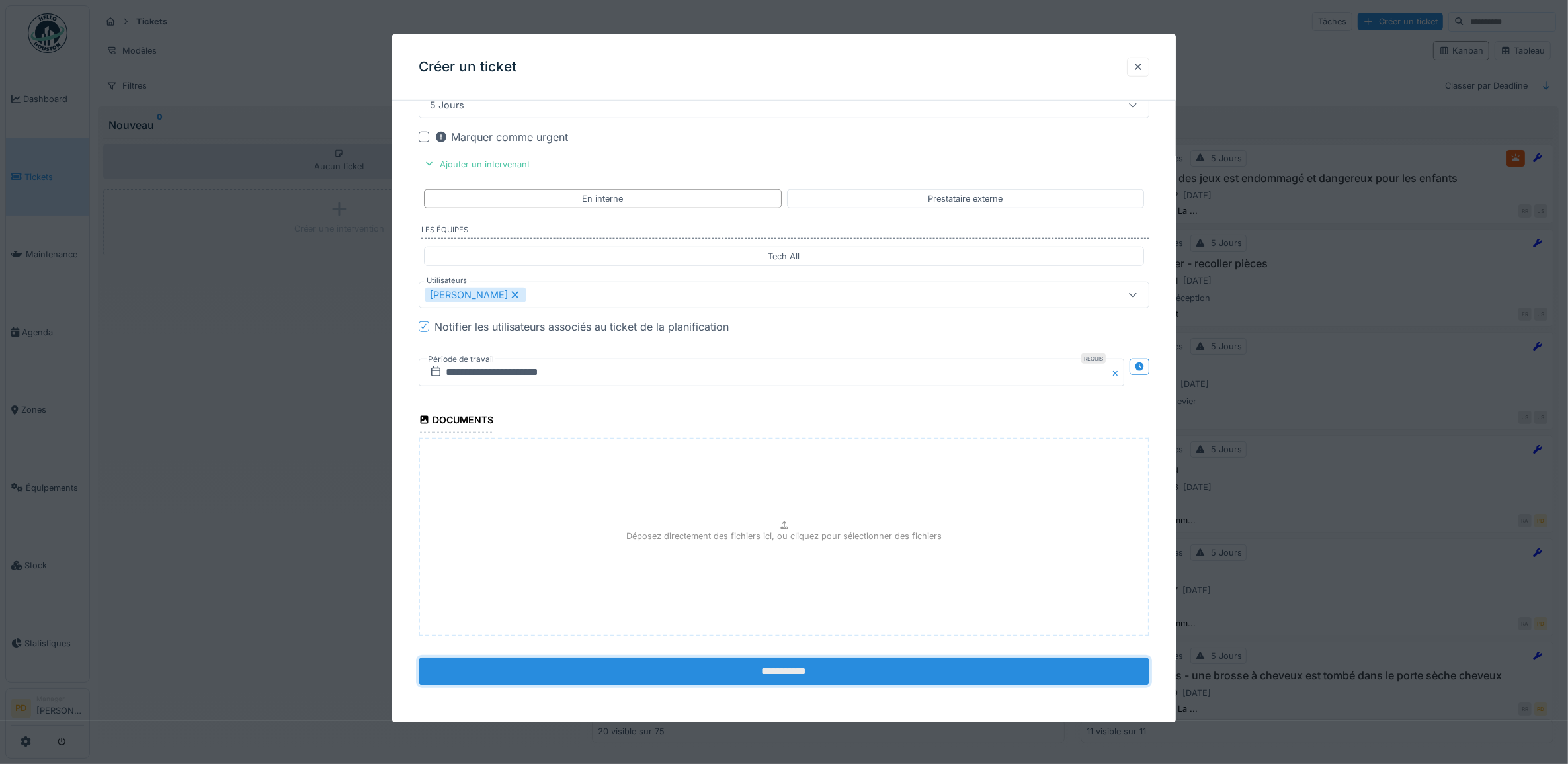
click at [814, 674] on input "**********" at bounding box center [784, 671] width 732 height 28
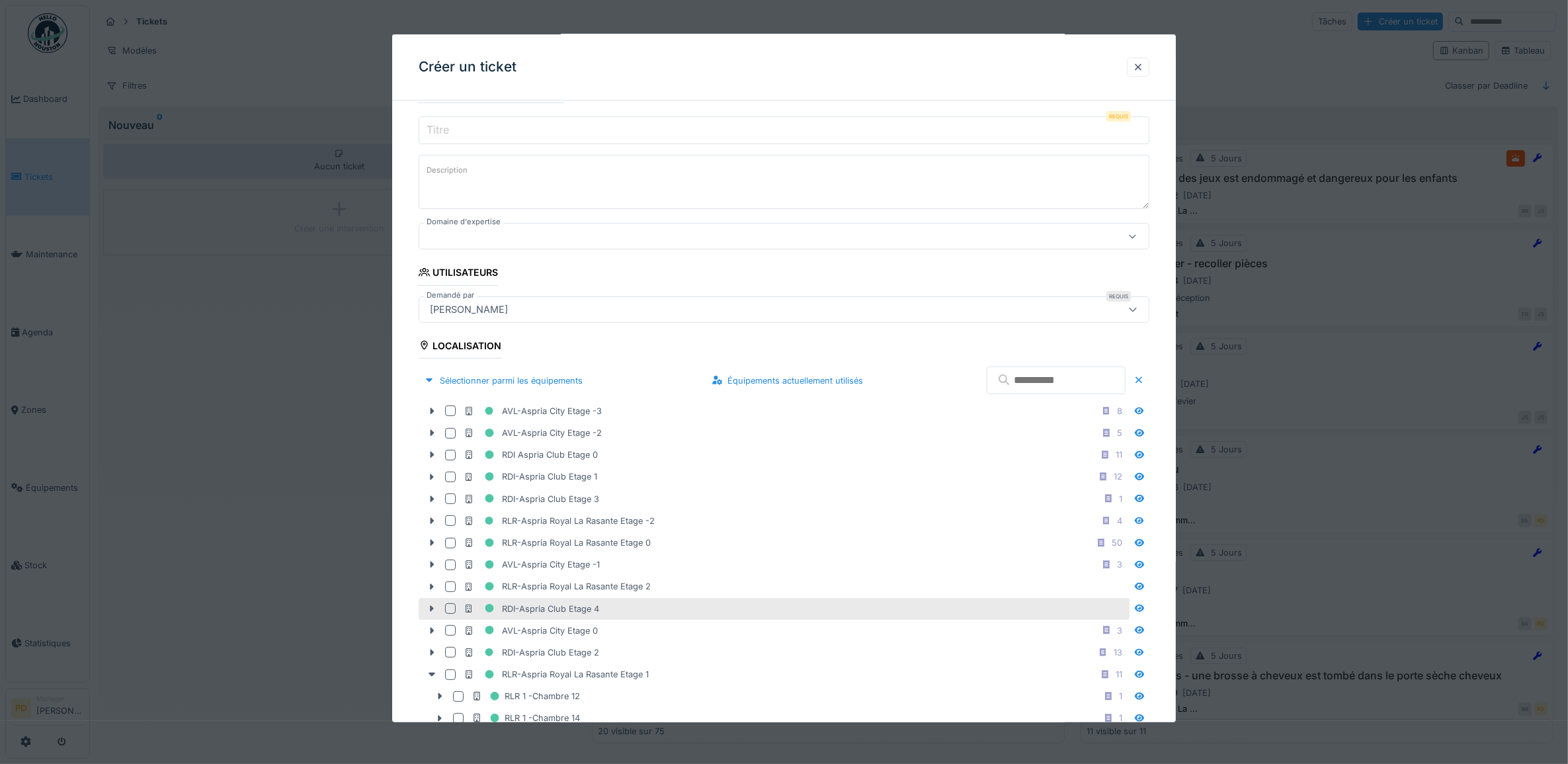
scroll to position [0, 0]
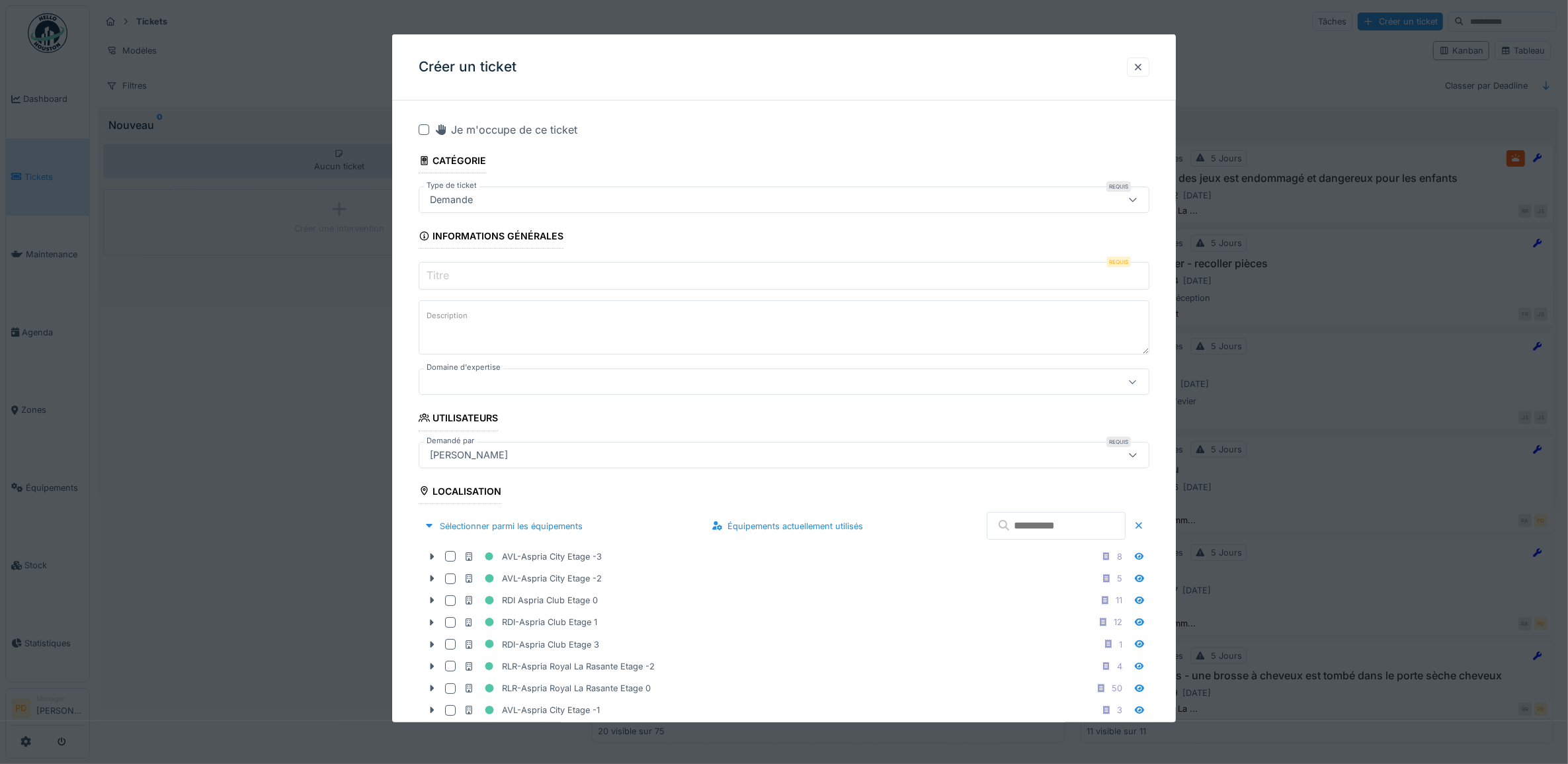
click at [510, 272] on input "Titre" at bounding box center [784, 276] width 732 height 28
click at [506, 269] on input "Titre" at bounding box center [784, 276] width 732 height 28
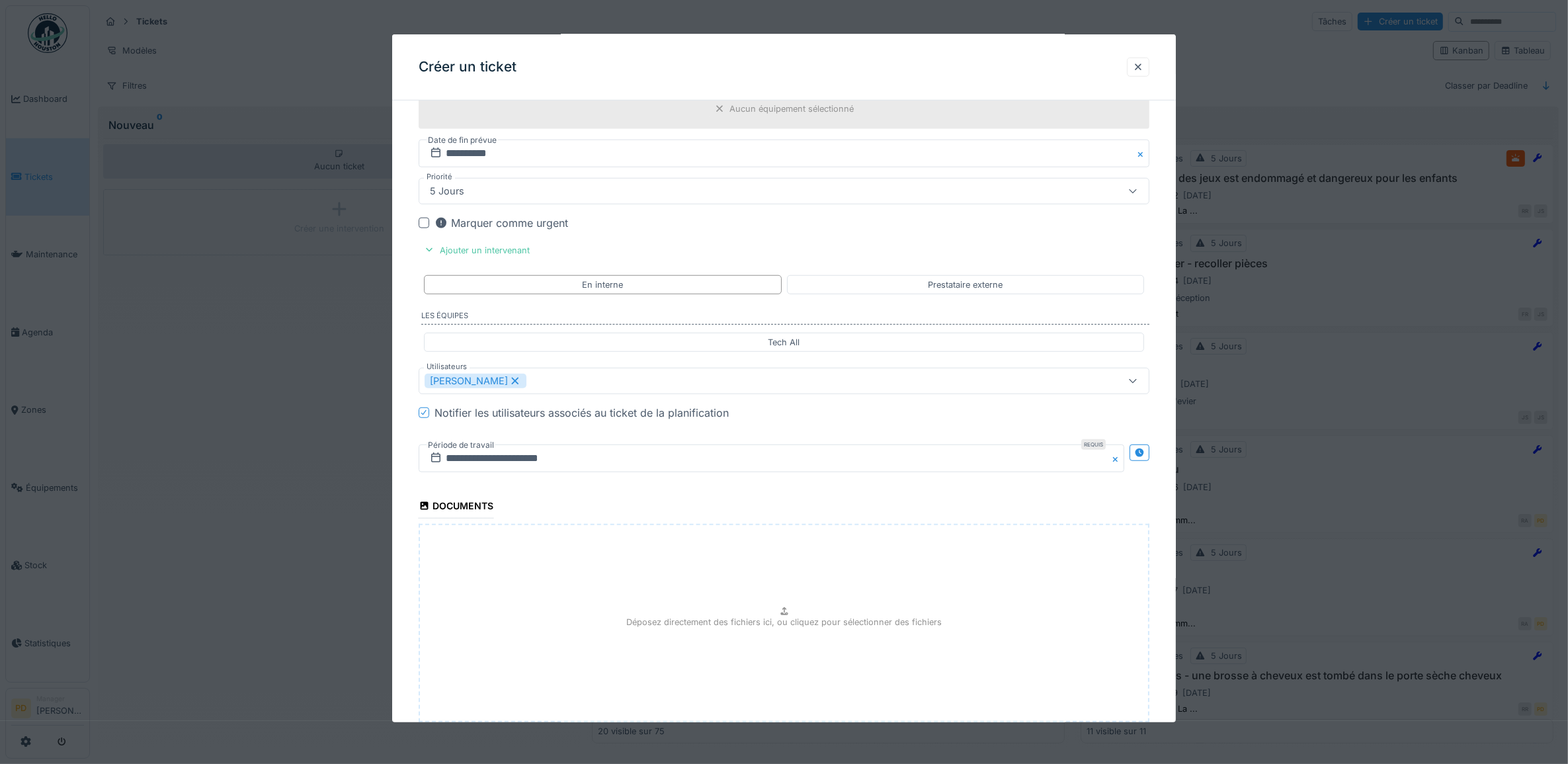
scroll to position [1406, 0]
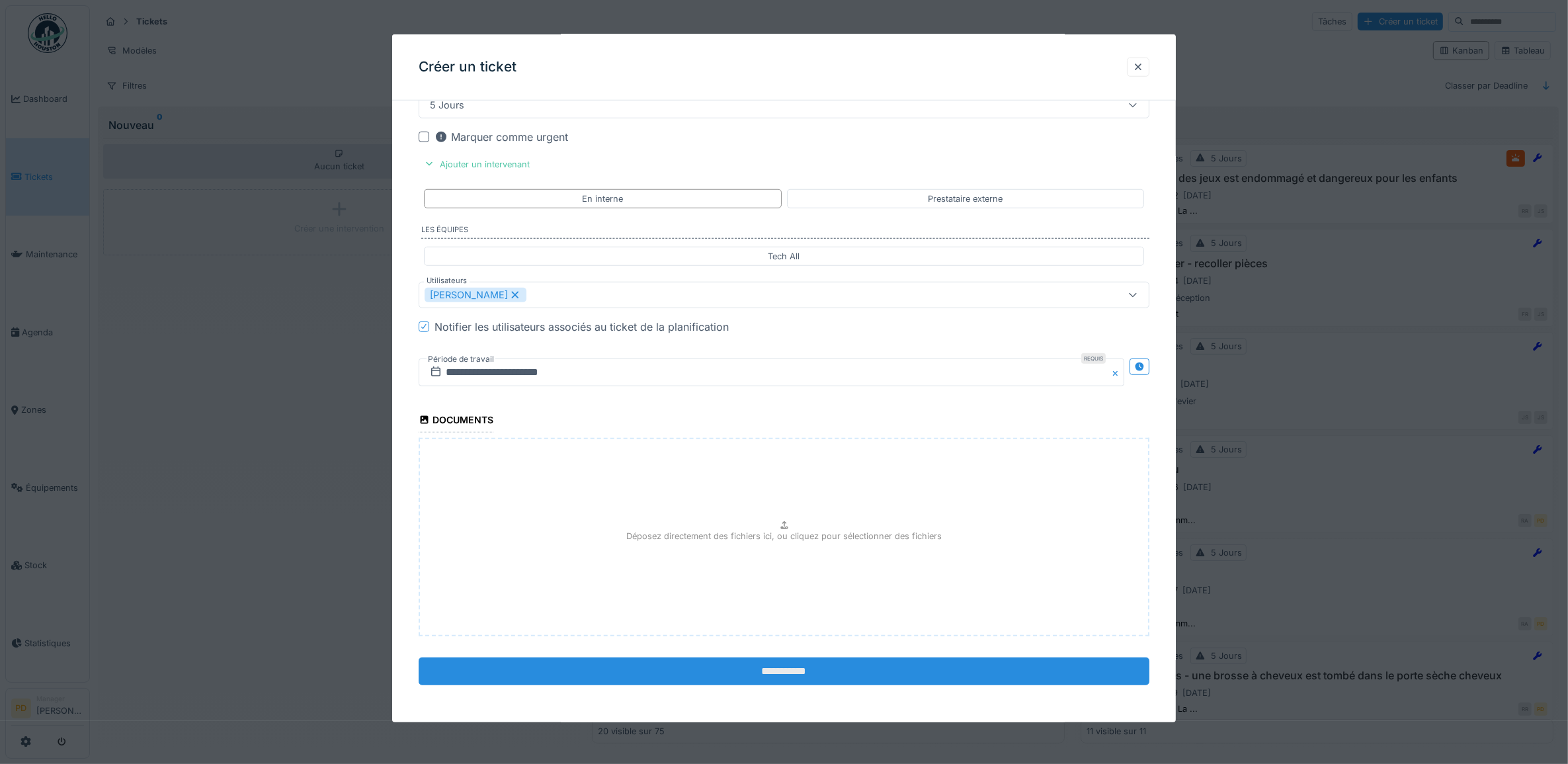
type input "**********"
click at [781, 669] on input "**********" at bounding box center [784, 671] width 732 height 28
